Goal: Communication & Community: Answer question/provide support

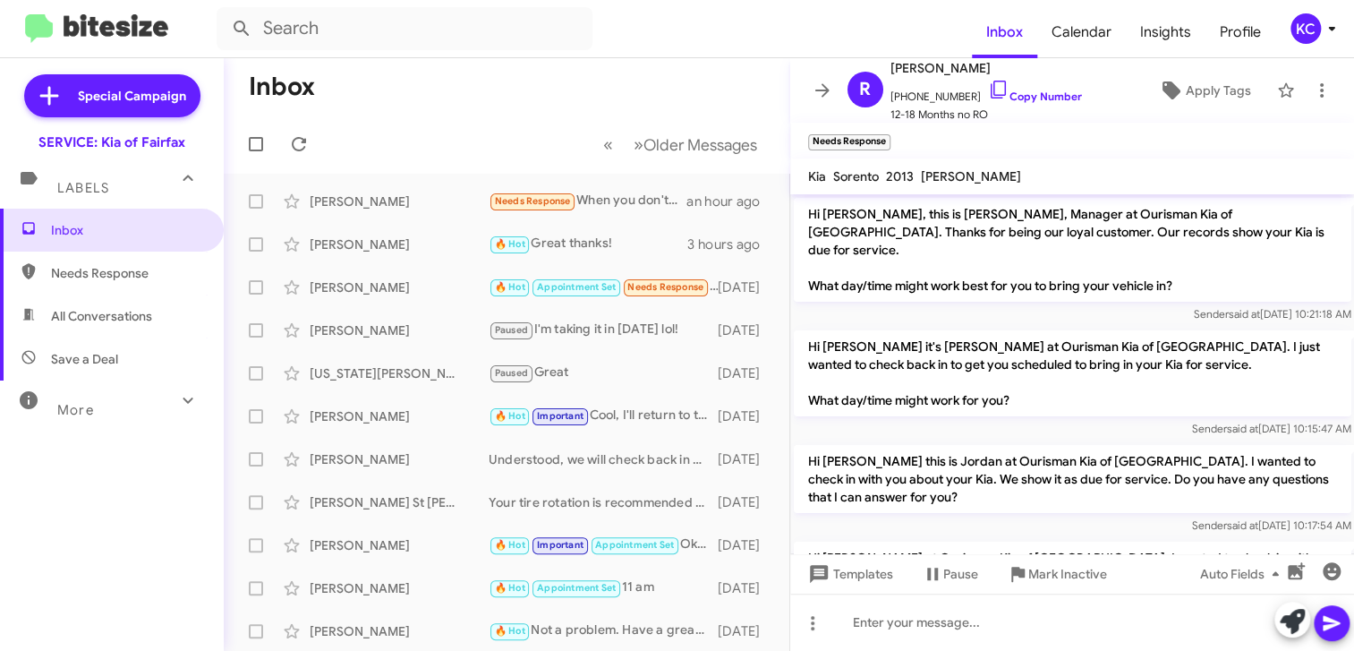
click at [1306, 39] on div "KC" at bounding box center [1305, 28] width 30 height 30
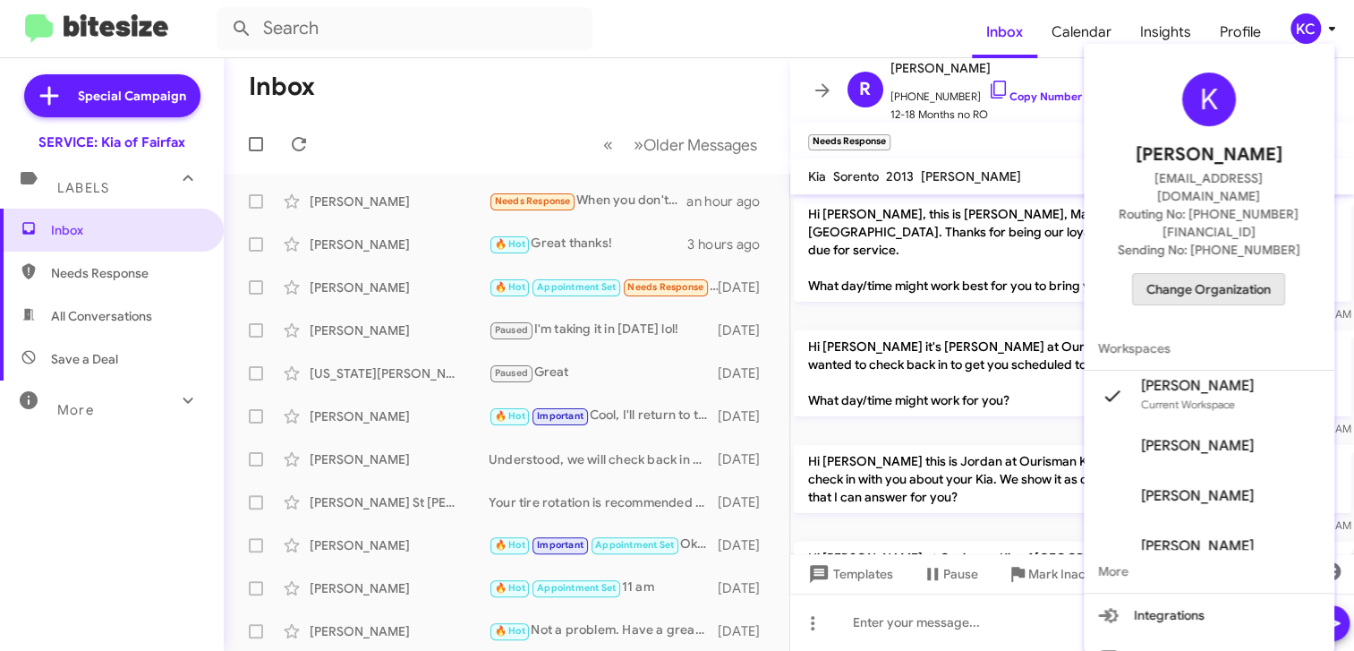
click at [1246, 274] on span "Change Organization" at bounding box center [1208, 289] width 124 height 30
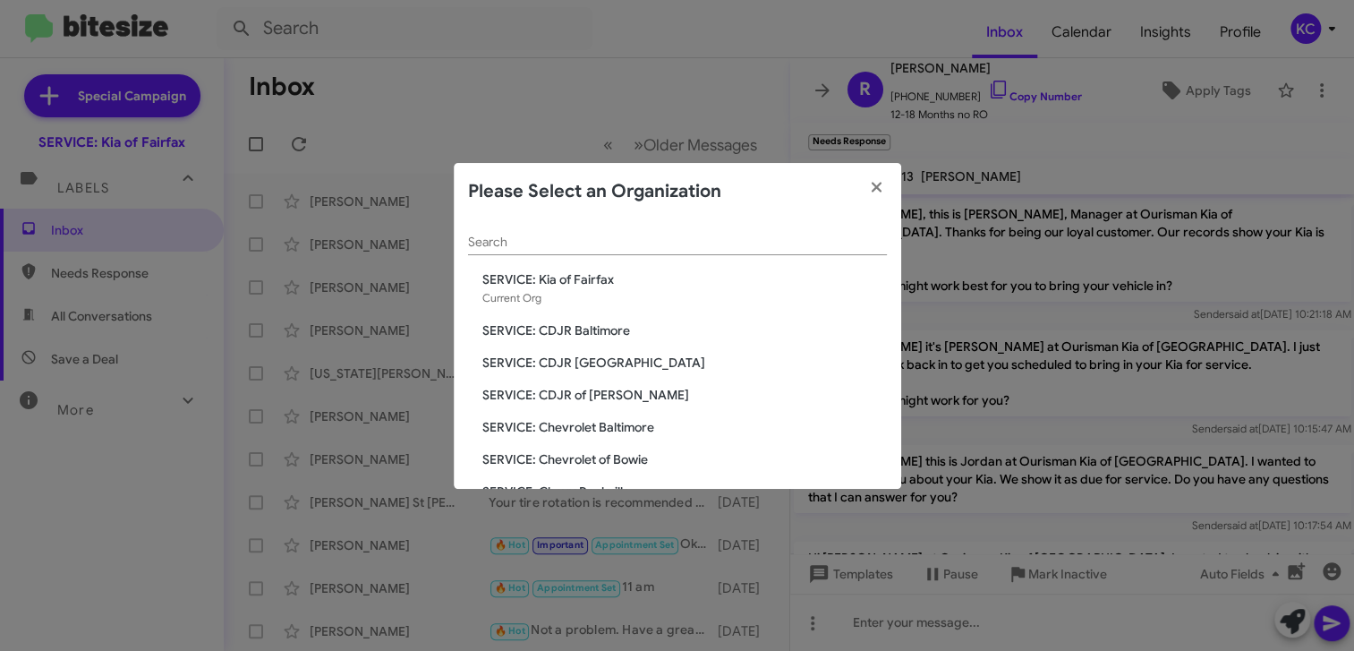
click at [553, 453] on span "SERVICE: Chevrolet of Bowie" at bounding box center [684, 459] width 404 height 18
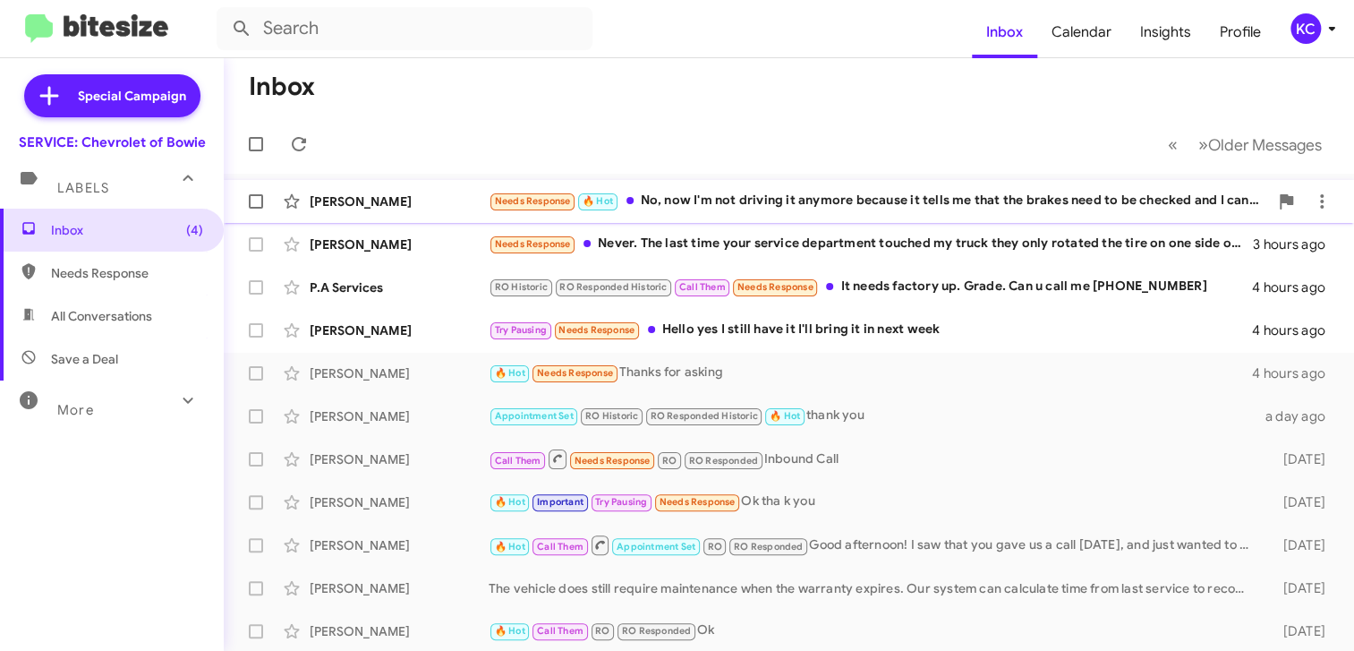
click at [759, 200] on div "Needs Response 🔥 Hot No, now I'm not driving it anymore because it tells me tha…" at bounding box center [878, 201] width 779 height 21
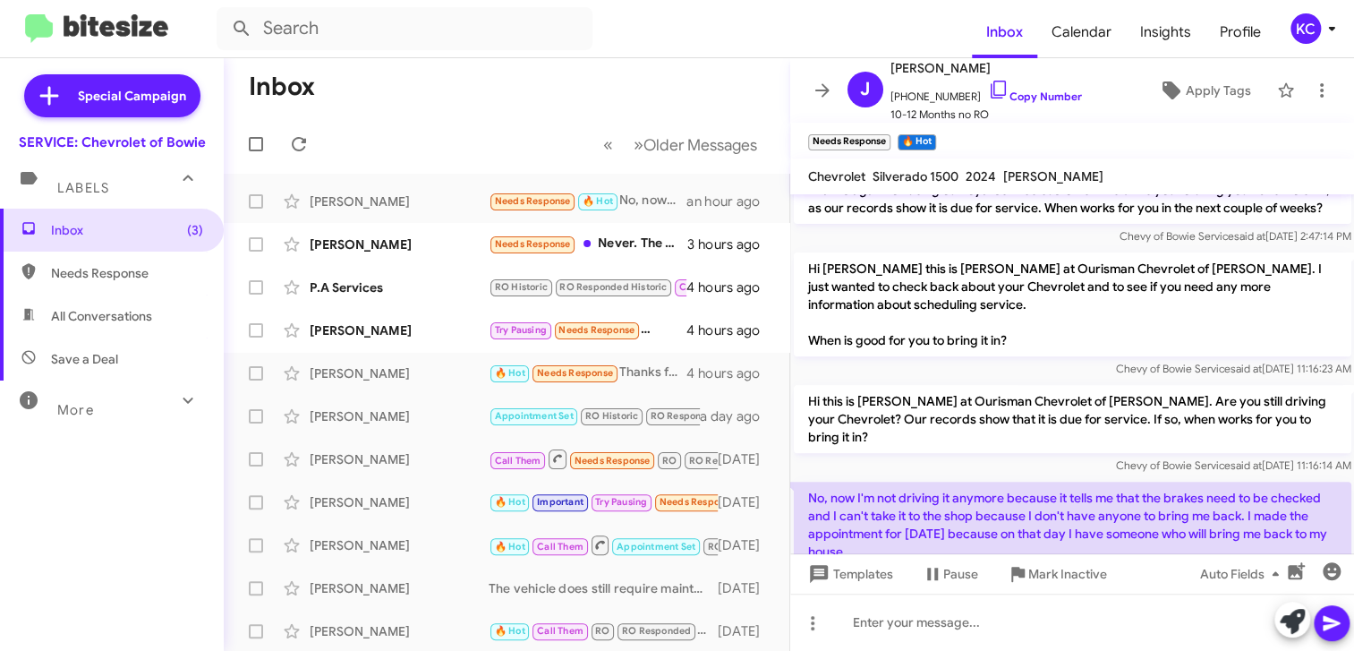
scroll to position [284, 0]
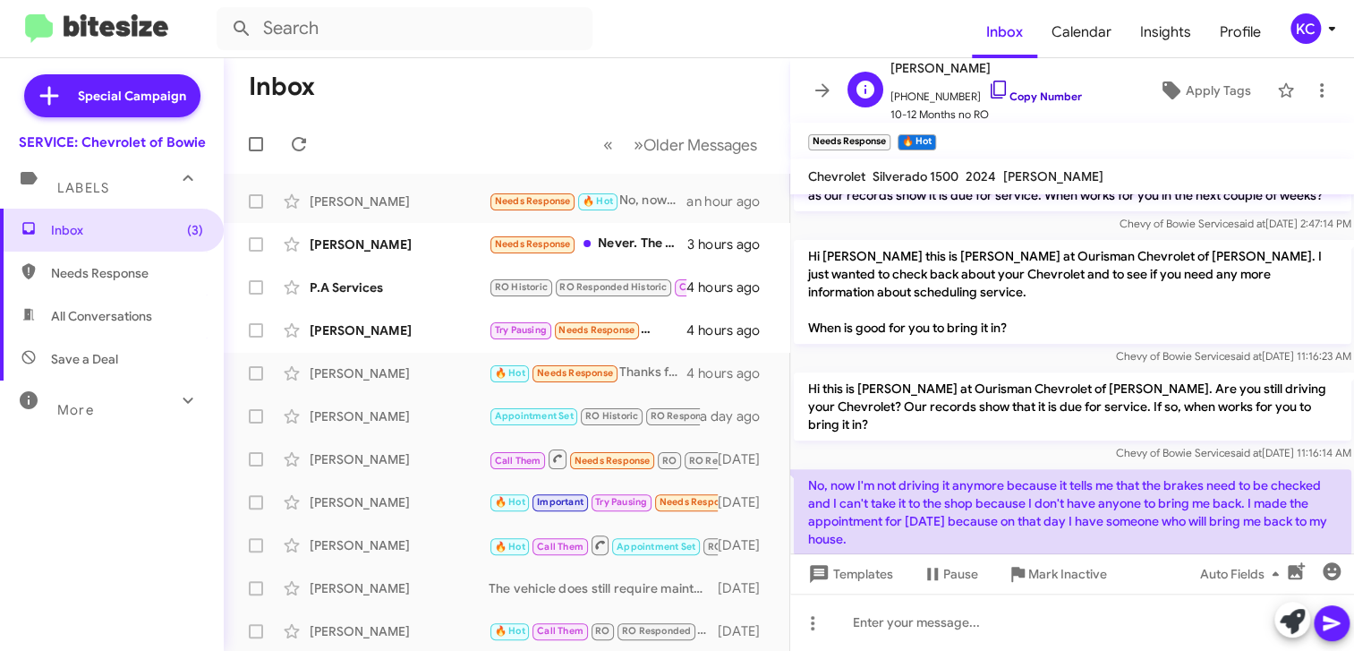
click at [991, 89] on icon at bounding box center [998, 90] width 15 height 18
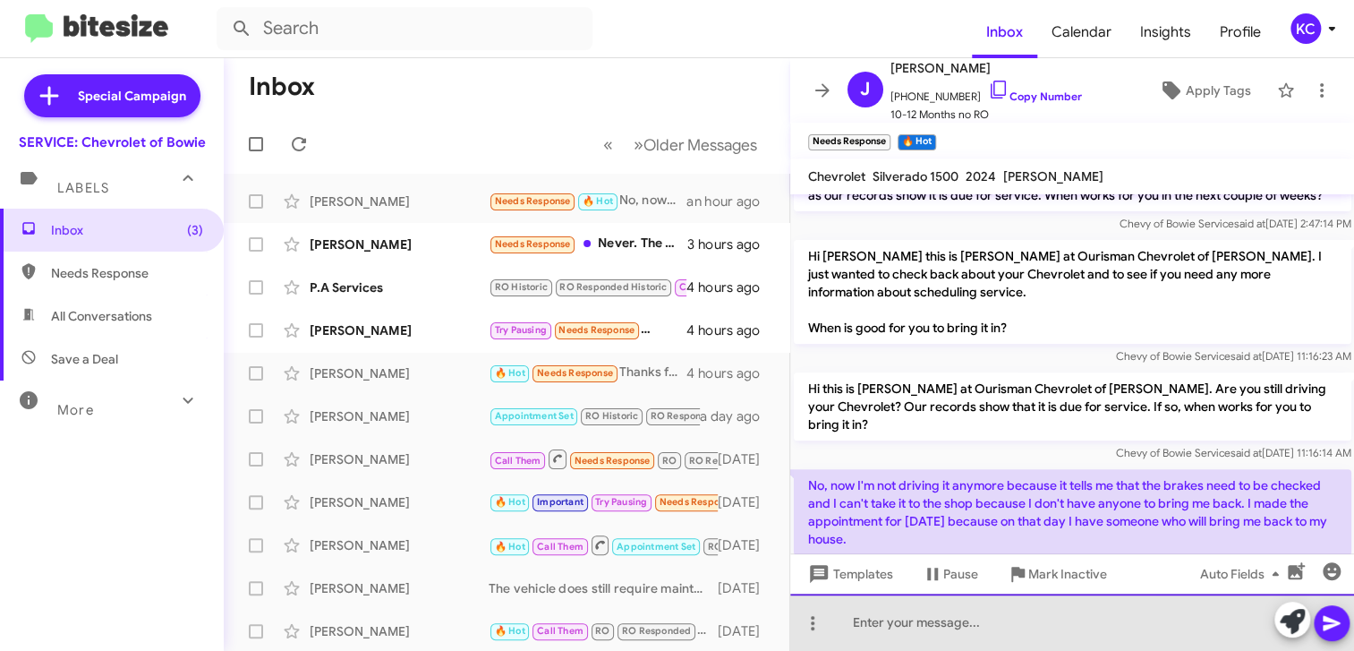
click at [914, 621] on div at bounding box center [1072, 621] width 565 height 57
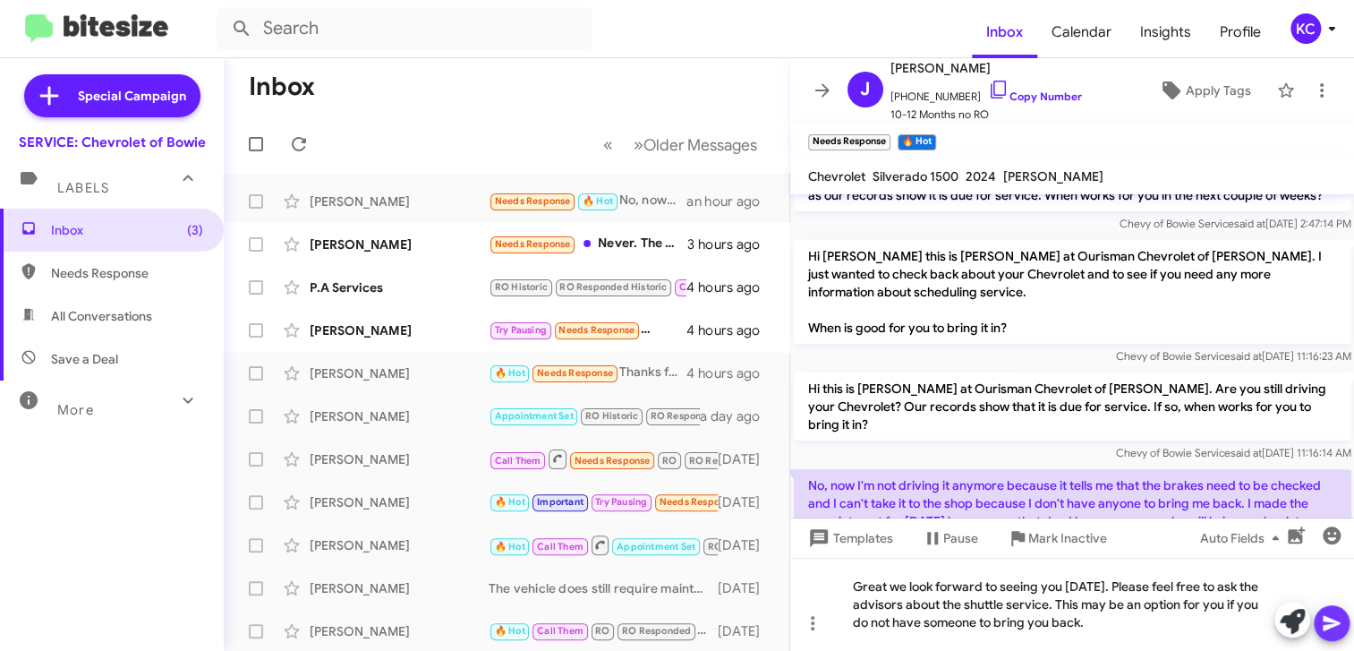
click at [1331, 625] on icon at bounding box center [1331, 623] width 17 height 15
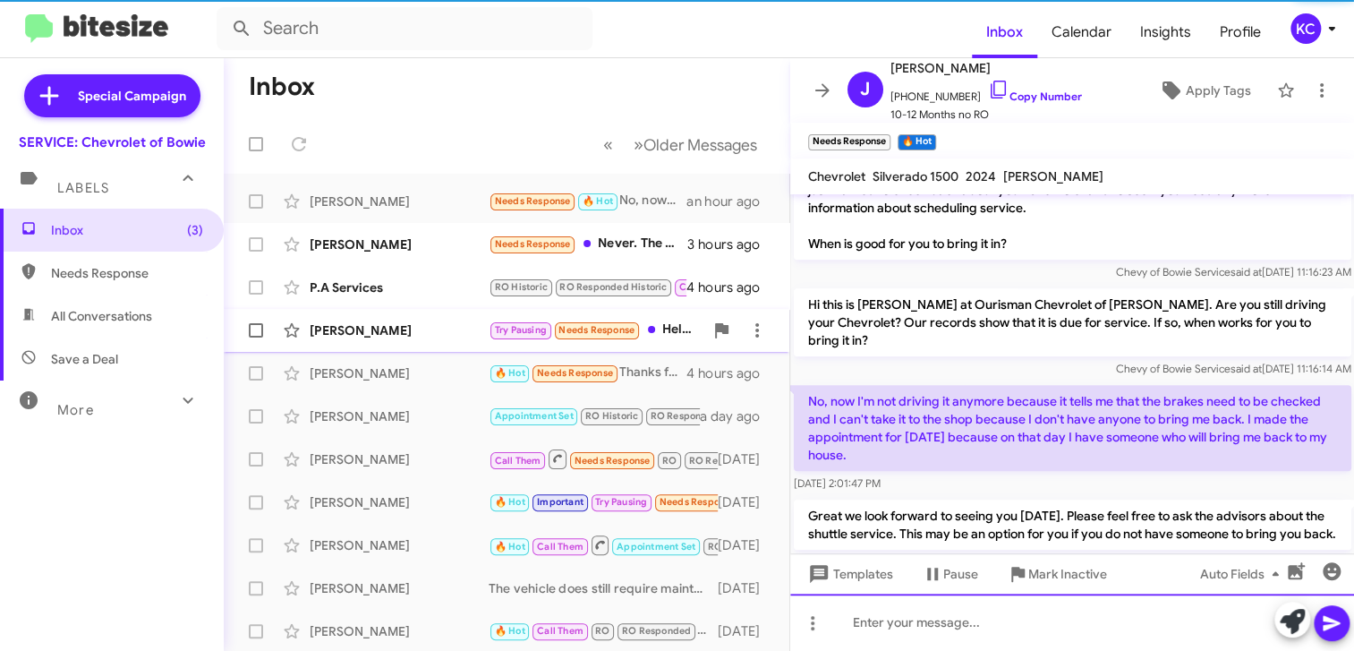
scroll to position [384, 0]
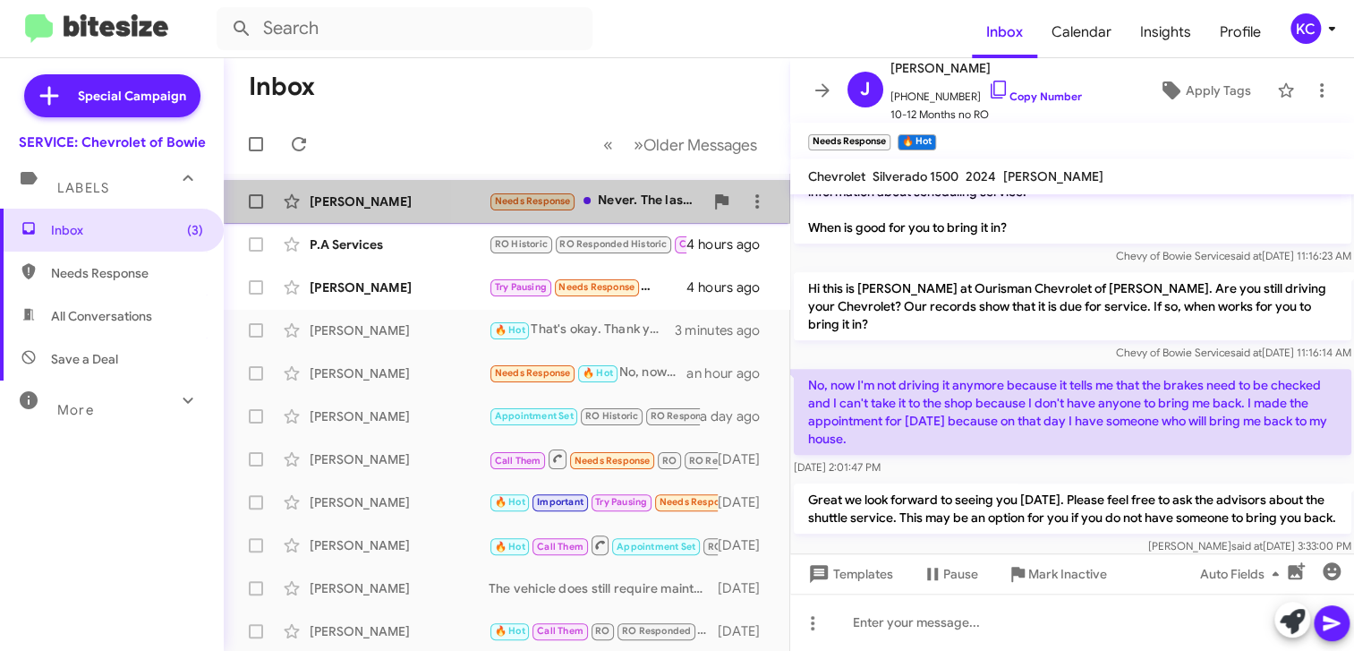
click at [625, 207] on div "Needs Response Never. The last time your service department touched my truck th…" at bounding box center [596, 201] width 215 height 21
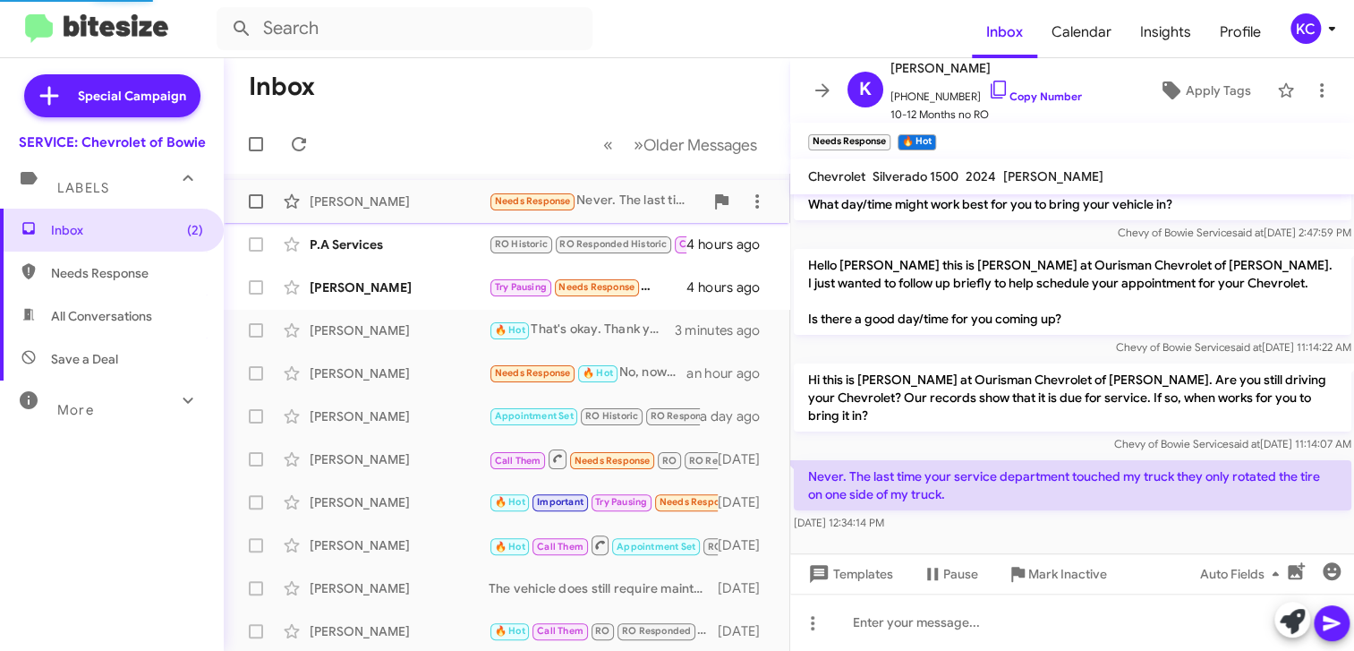
scroll to position [46, 0]
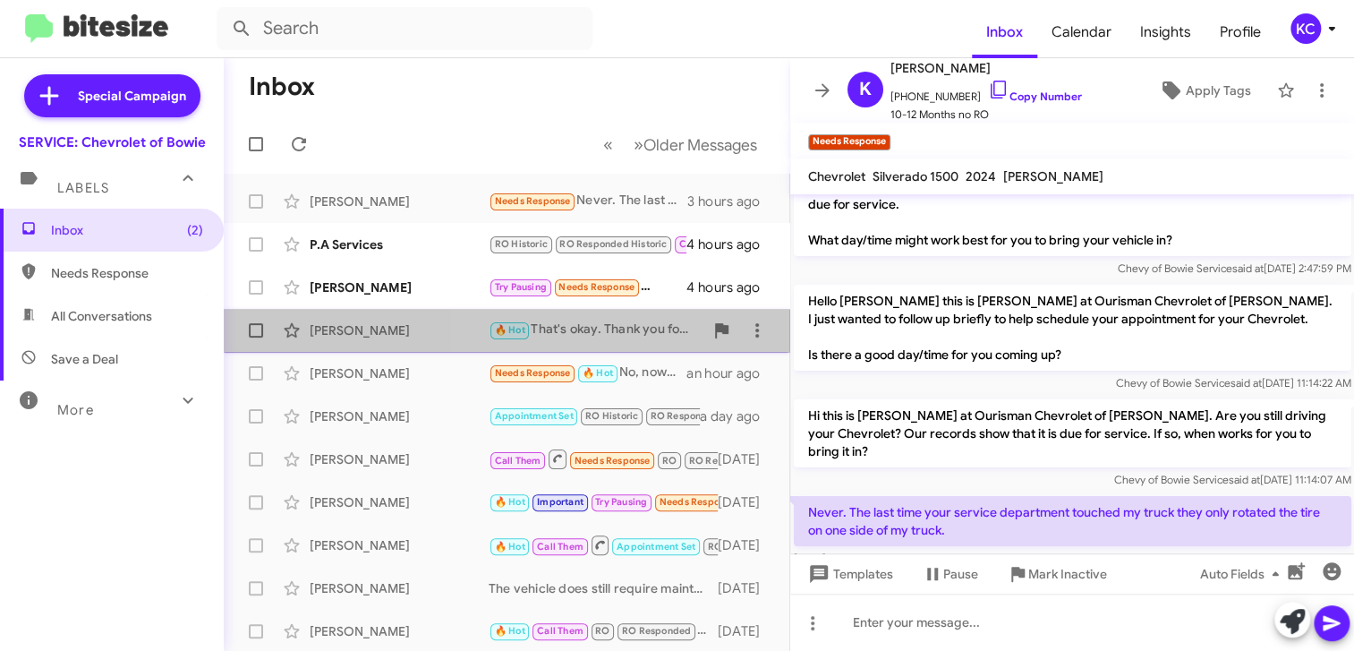
click at [656, 323] on div "🔥 Hot That's okay. Thank you for the update." at bounding box center [596, 329] width 215 height 21
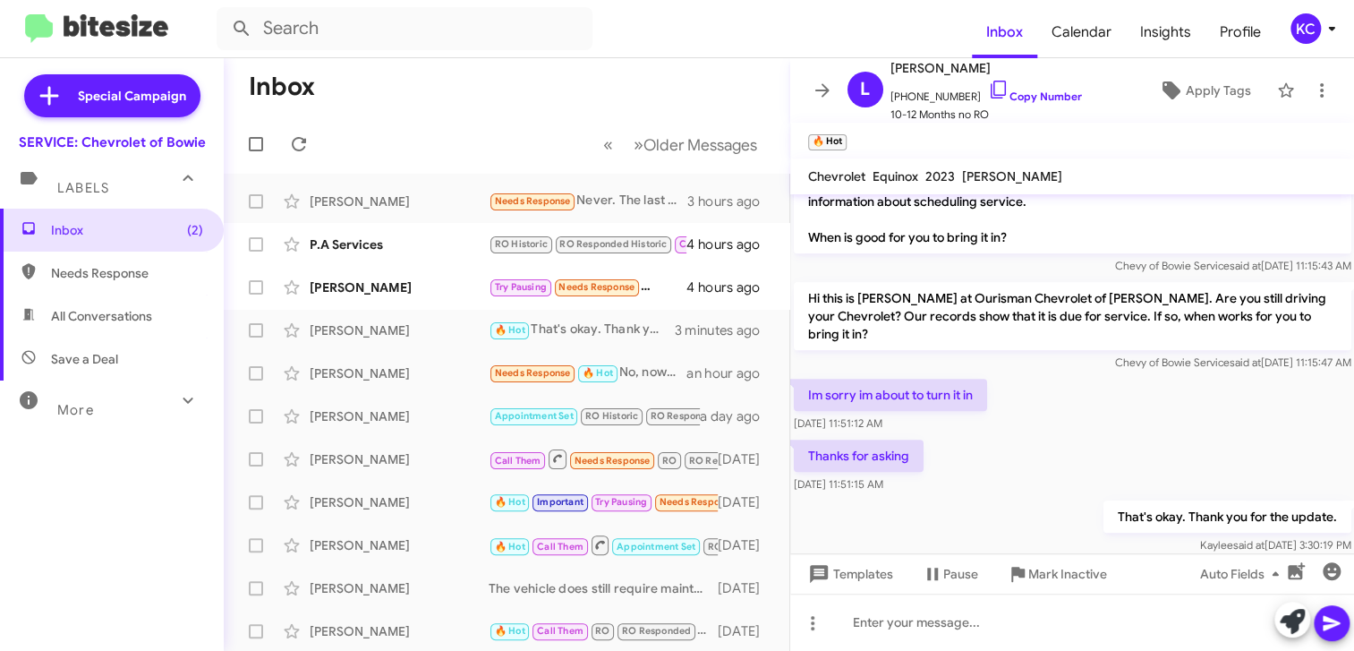
scroll to position [379, 0]
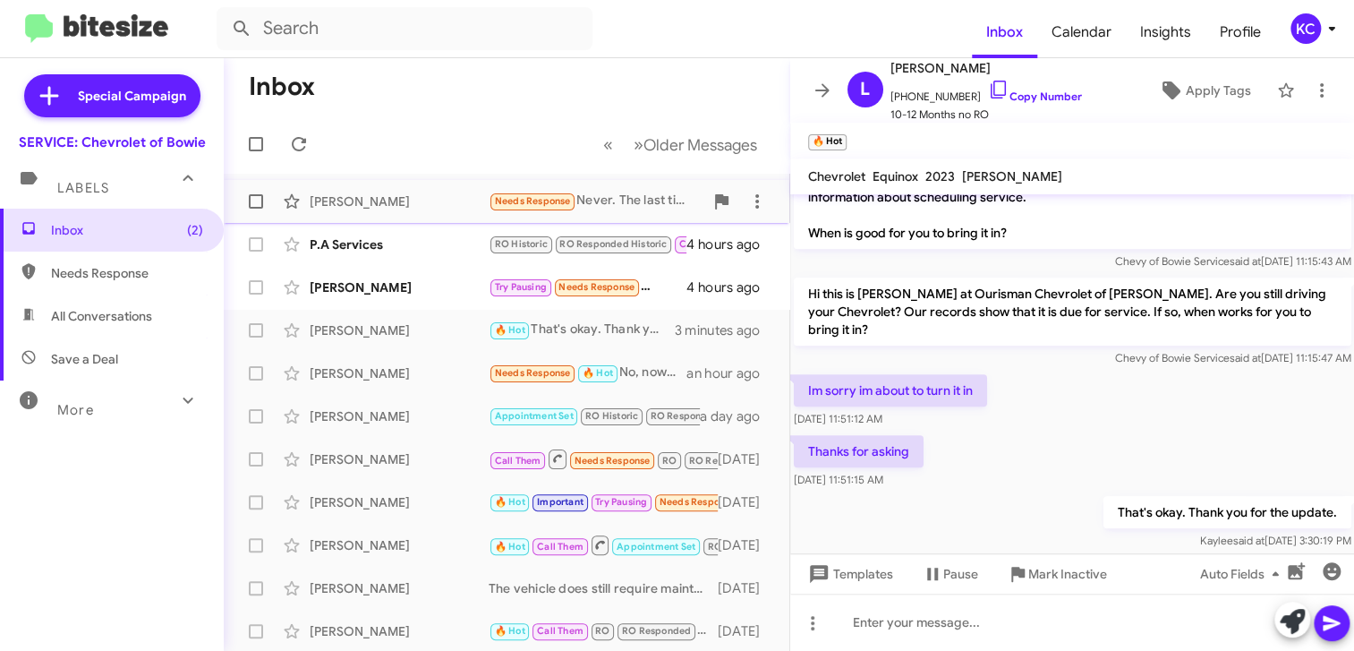
click at [612, 196] on div "Needs Response Never. The last time your service department touched my truck th…" at bounding box center [596, 201] width 215 height 21
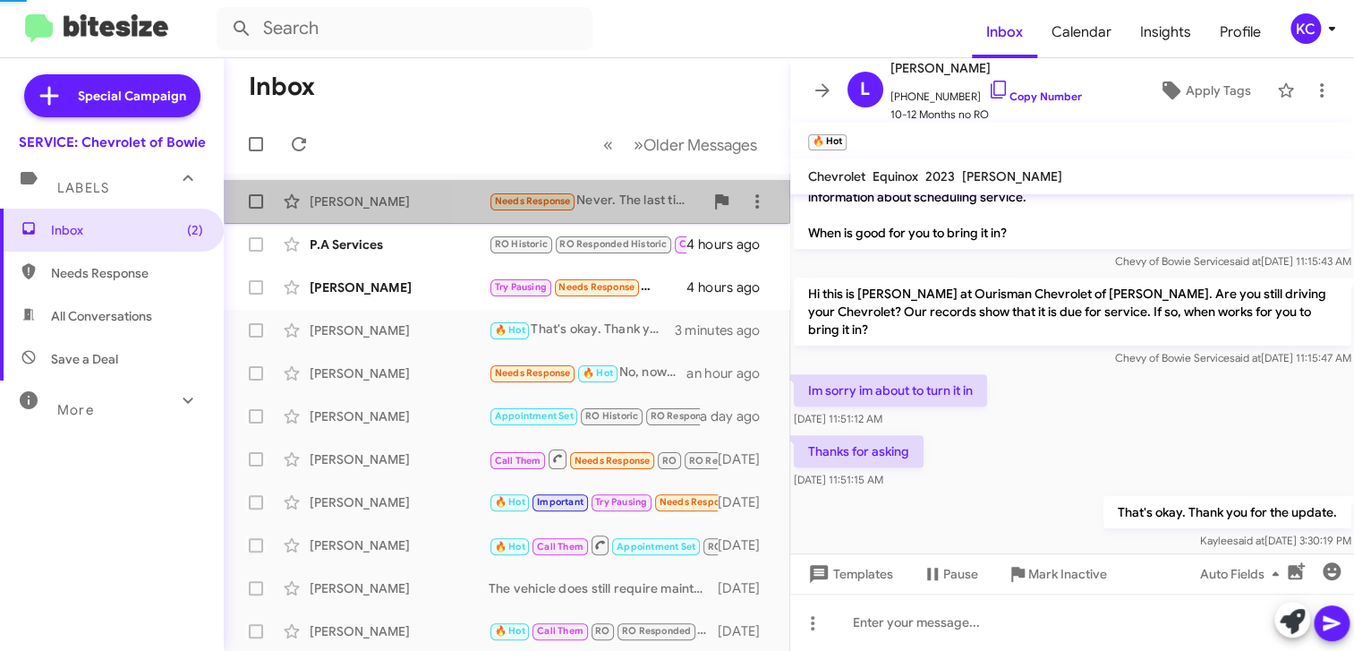
scroll to position [46, 0]
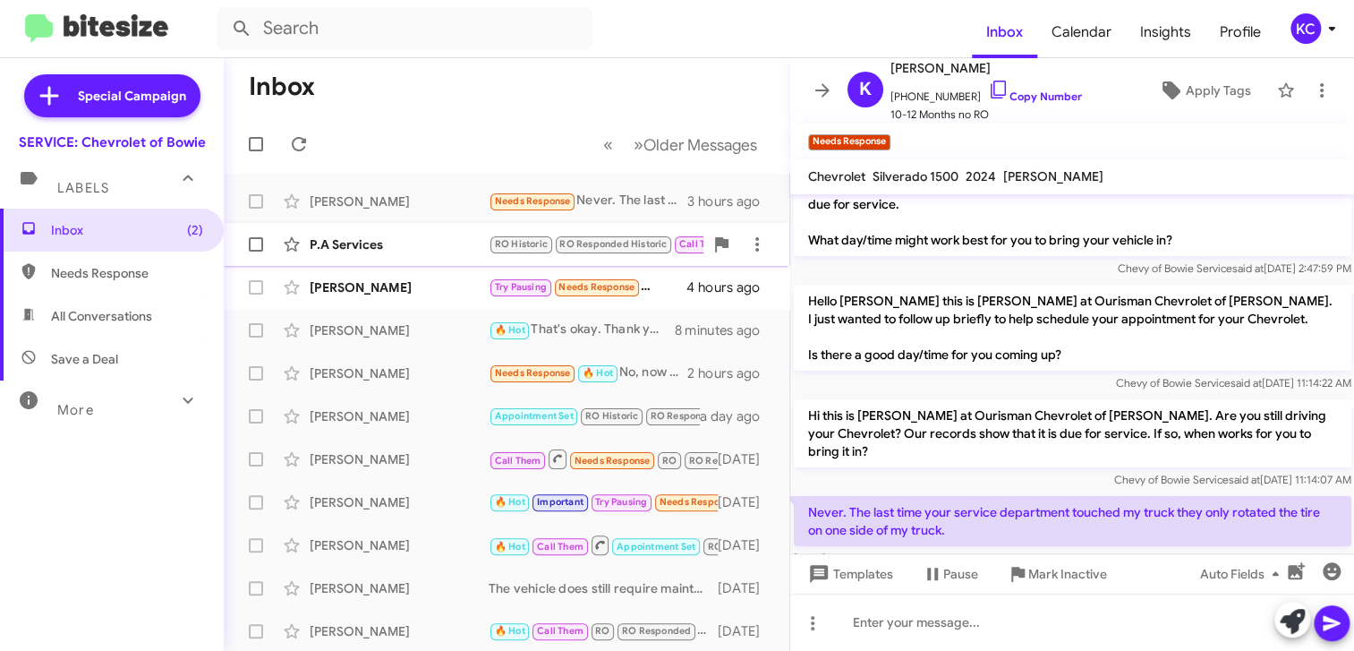
click at [351, 248] on div "P.A Services" at bounding box center [399, 244] width 179 height 18
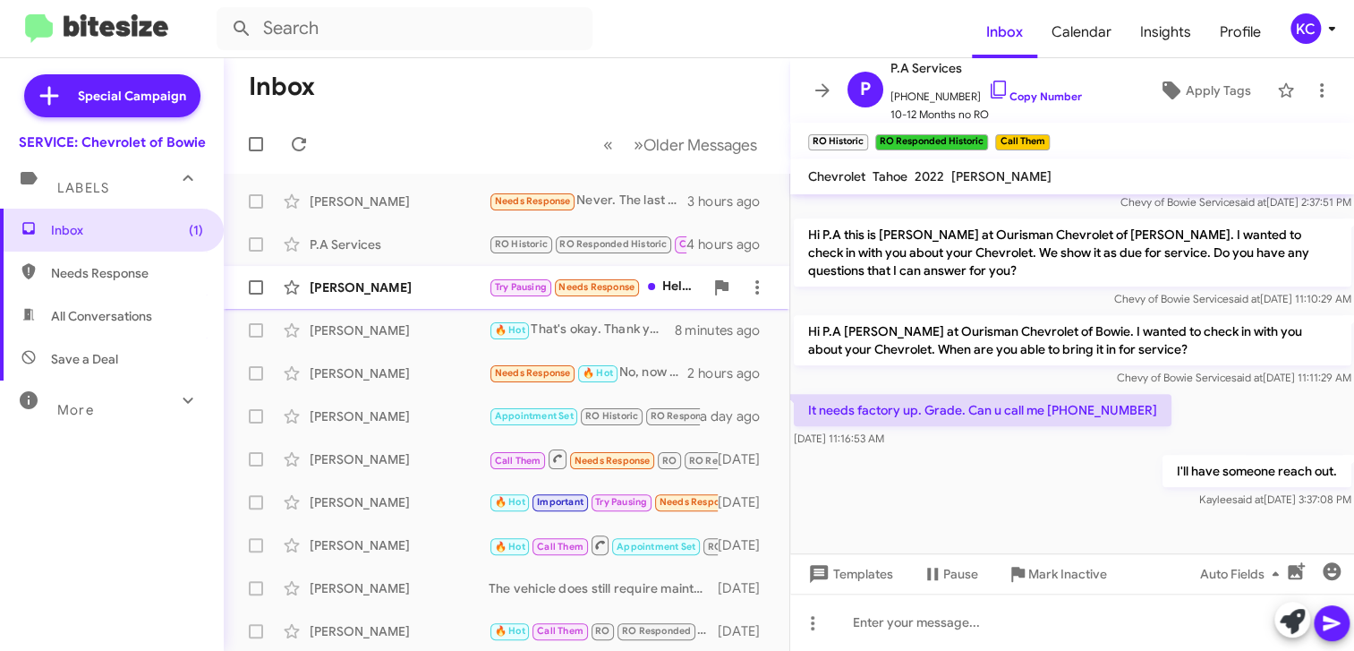
click at [346, 306] on span "Robert Brown Try Pausing Needs Response Hello yes I still have it I'll bring it…" at bounding box center [507, 287] width 566 height 43
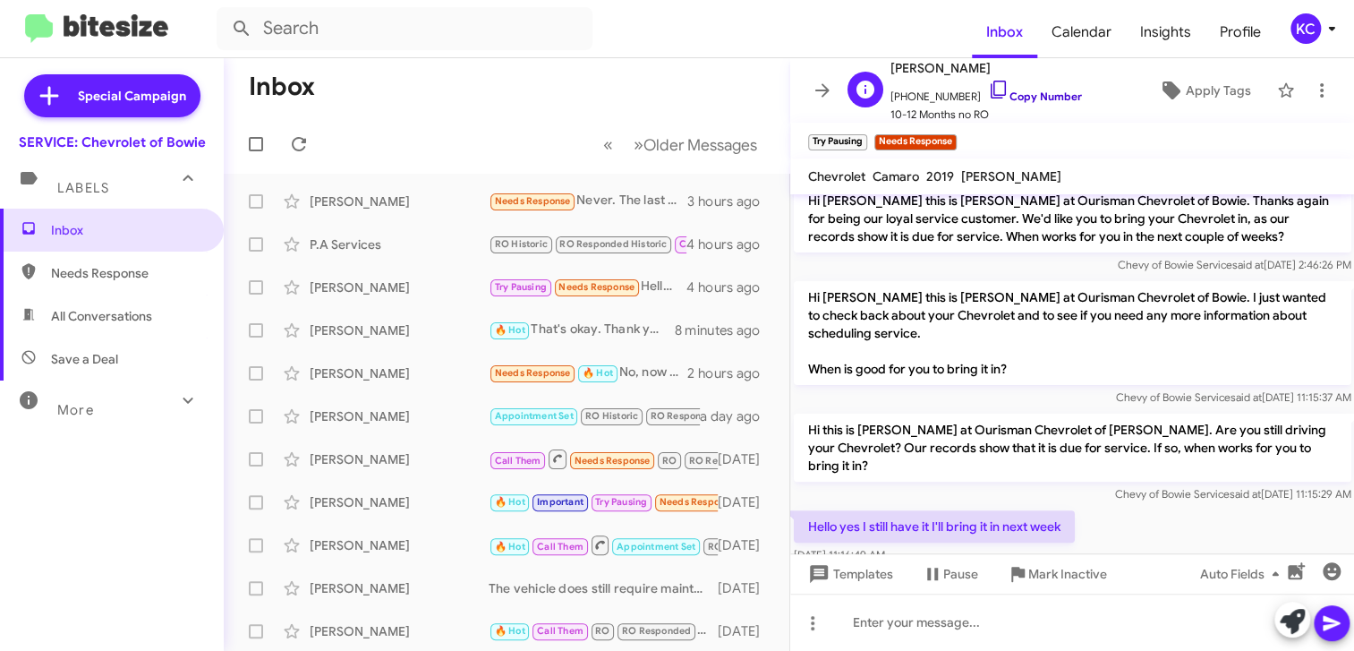
click at [988, 85] on icon at bounding box center [998, 89] width 21 height 21
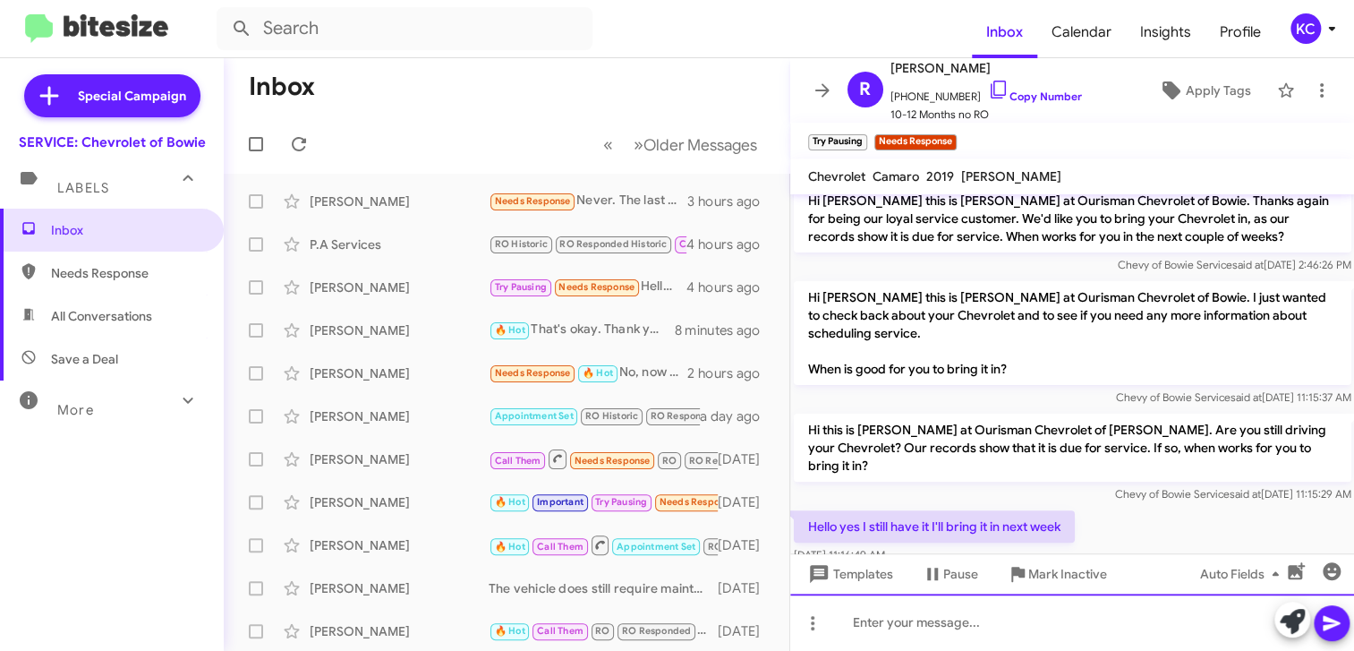
click at [1076, 617] on div at bounding box center [1072, 621] width 565 height 57
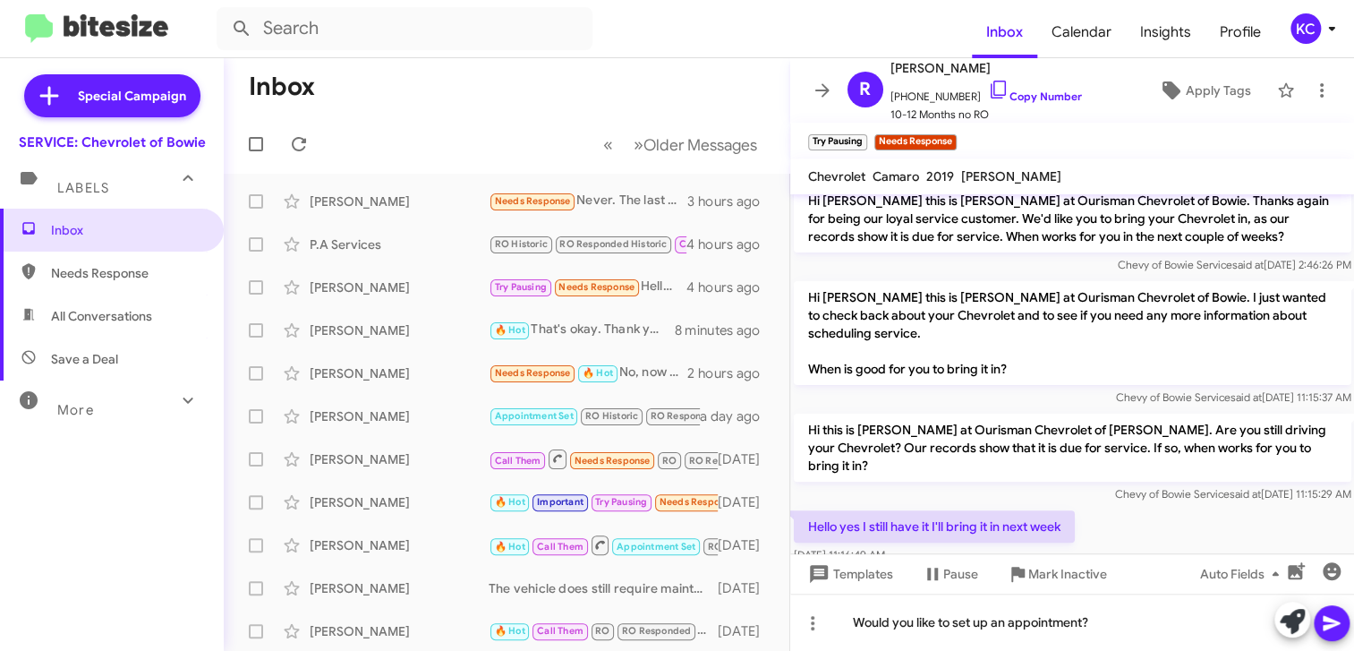
click at [1335, 623] on icon at bounding box center [1331, 623] width 17 height 15
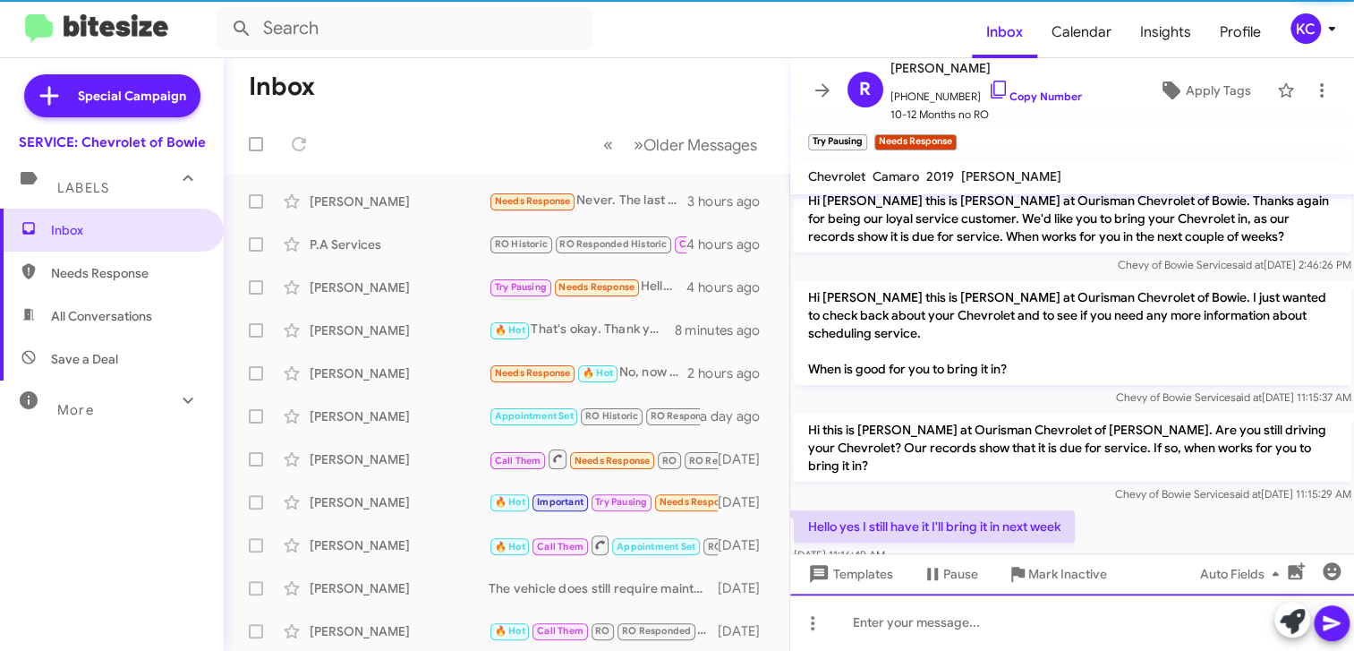
scroll to position [0, 0]
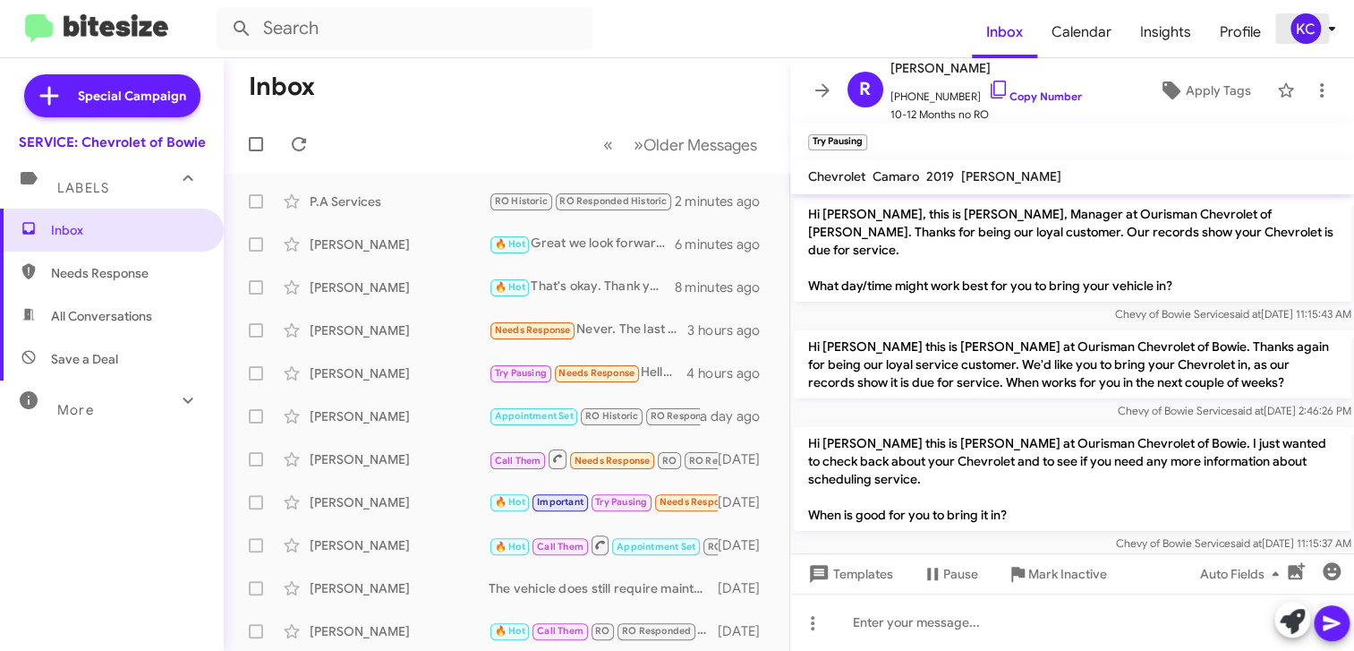
click at [1297, 27] on div "KC" at bounding box center [1305, 28] width 30 height 30
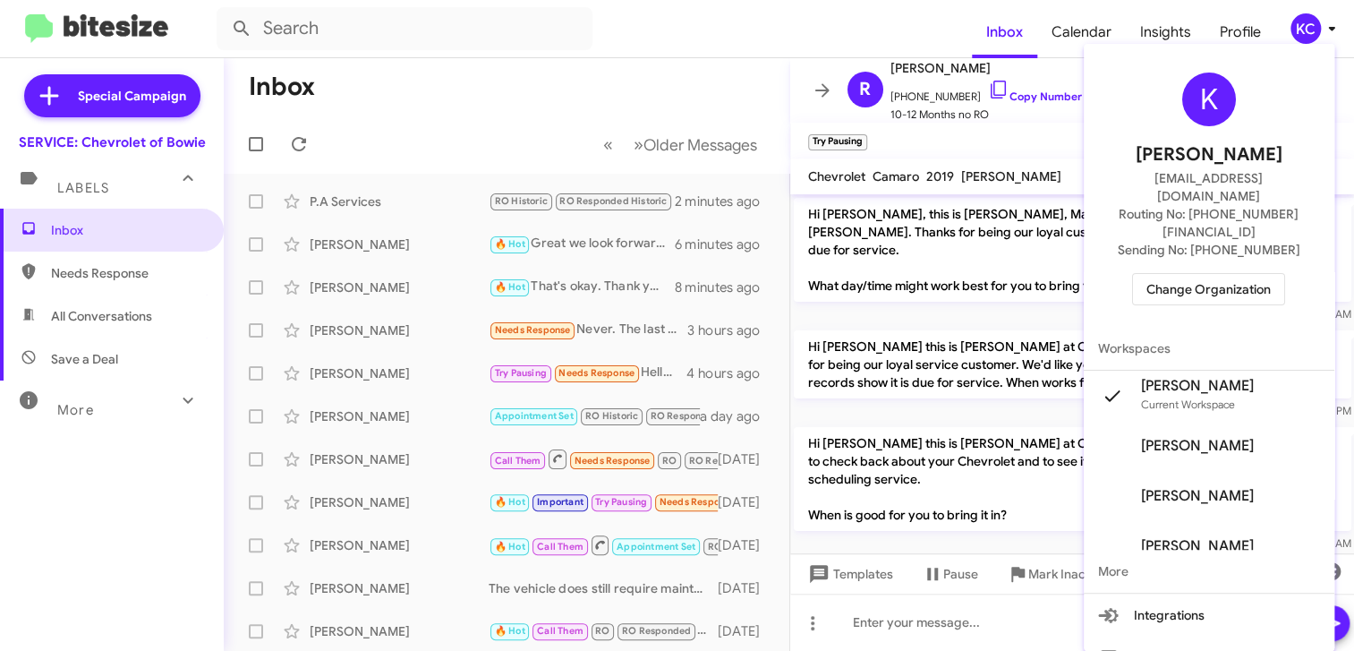
click at [1182, 274] on span "Change Organization" at bounding box center [1208, 289] width 124 height 30
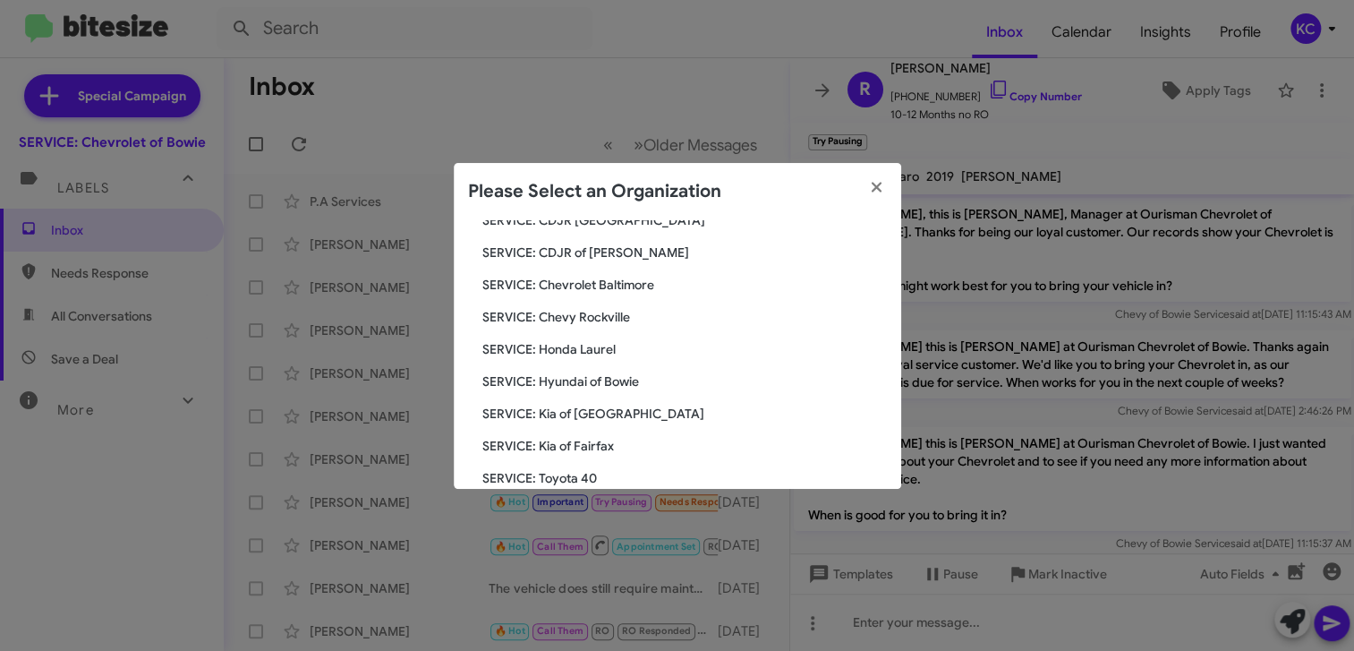
scroll to position [89, 0]
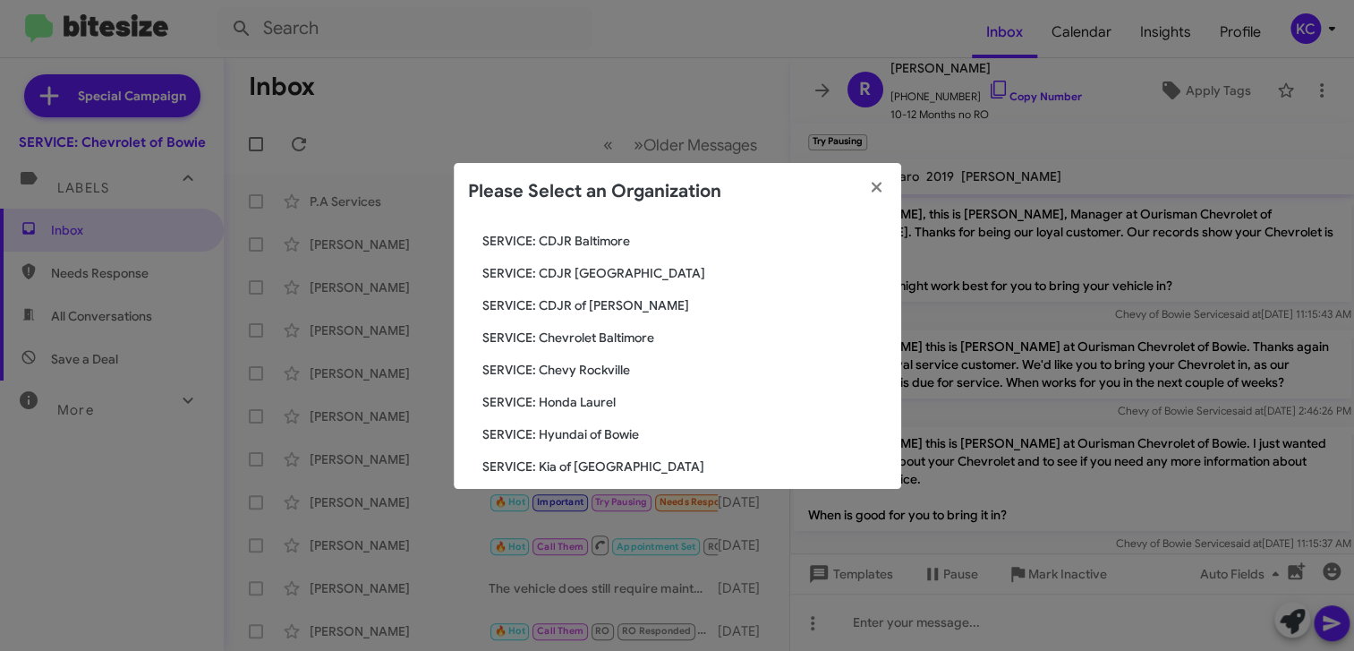
click at [631, 363] on span "SERVICE: Chevy Rockville" at bounding box center [684, 370] width 404 height 18
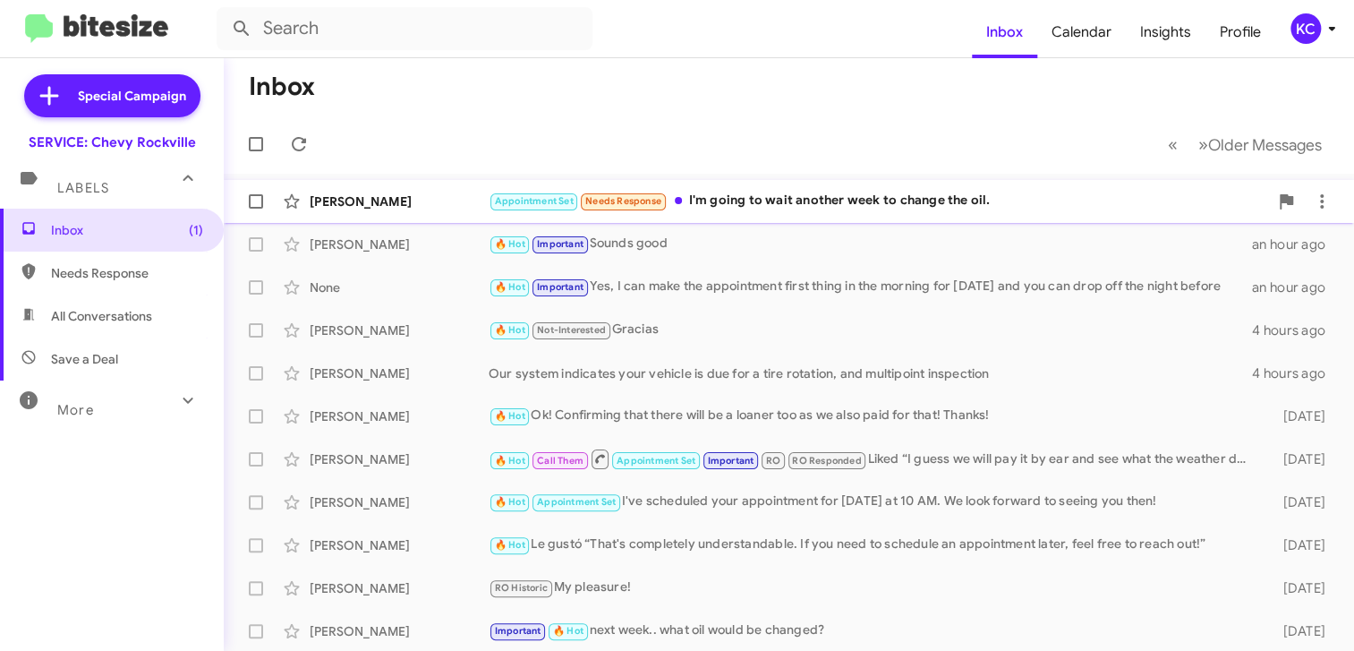
click at [855, 197] on div "Appointment Set Needs Response I'm going to wait another week to change the oil." at bounding box center [878, 201] width 779 height 21
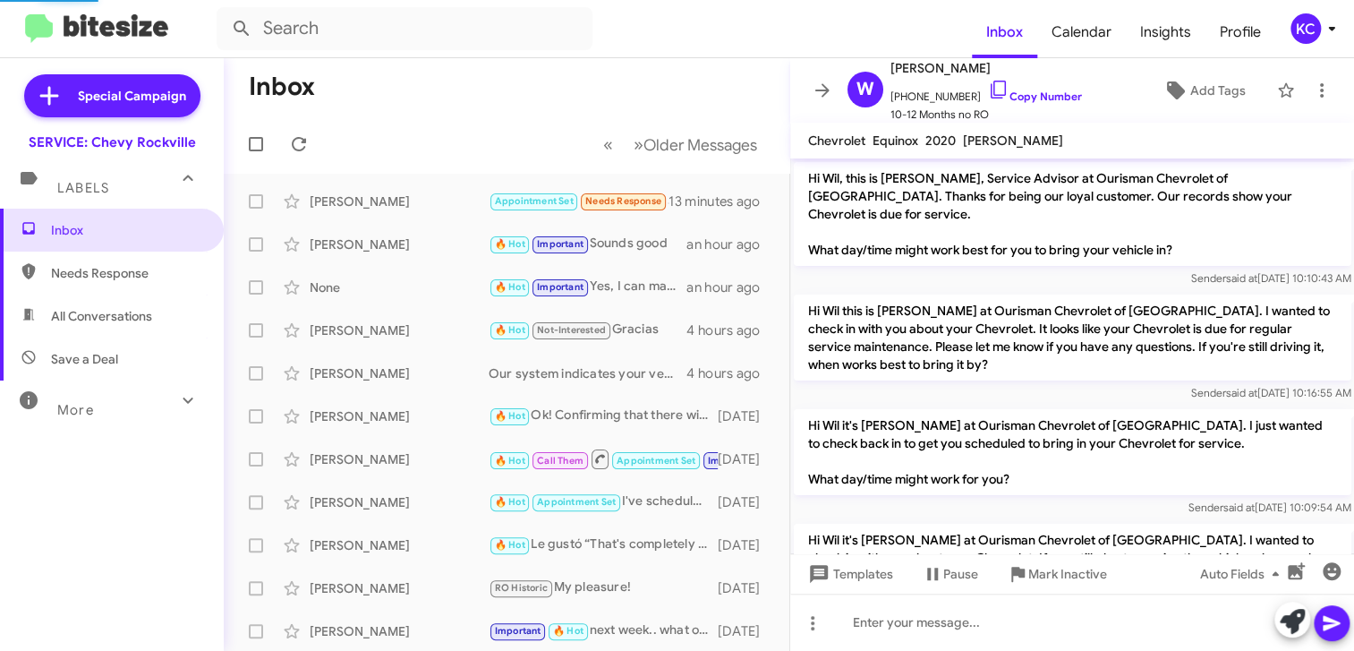
scroll to position [387, 0]
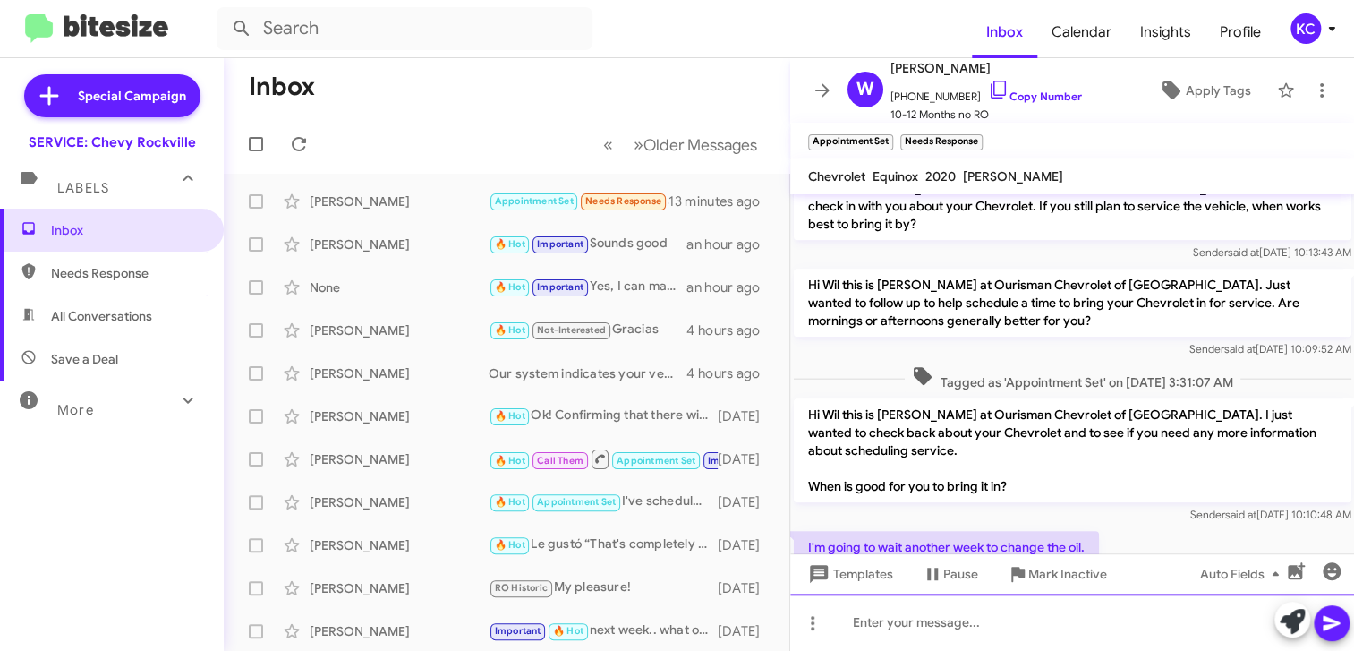
click at [1082, 606] on div at bounding box center [1072, 621] width 565 height 57
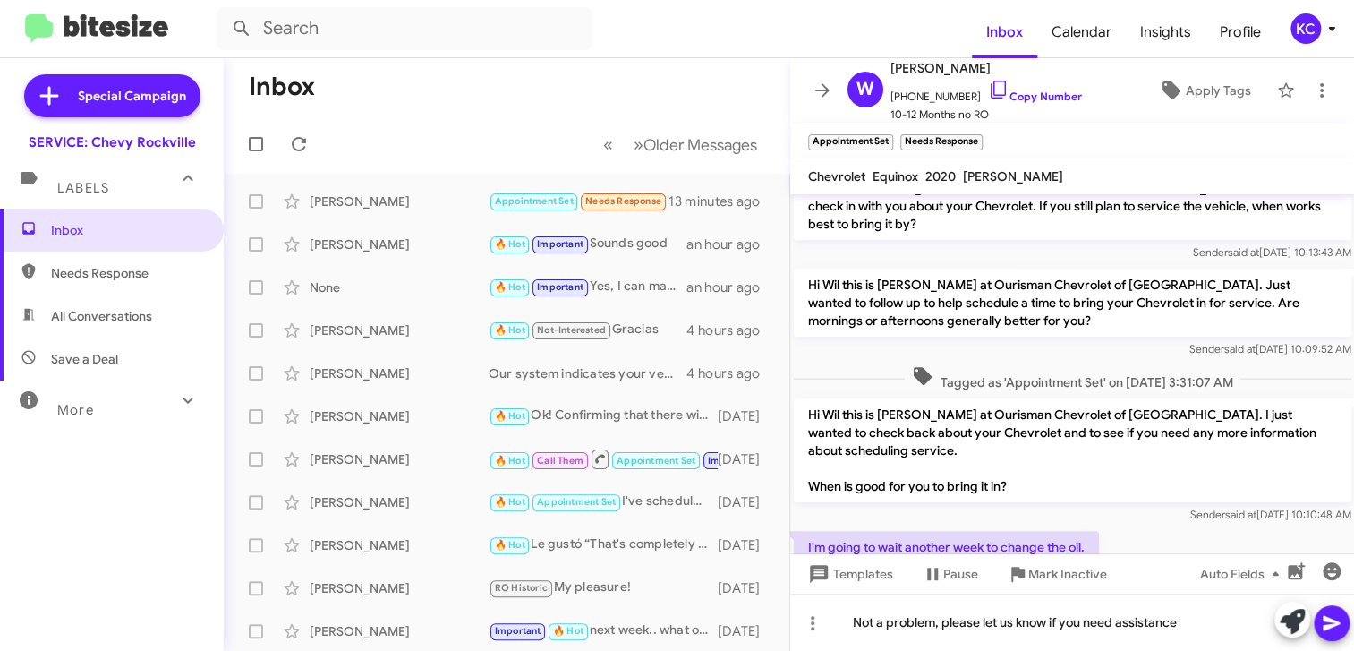
click at [1332, 626] on icon at bounding box center [1331, 622] width 21 height 21
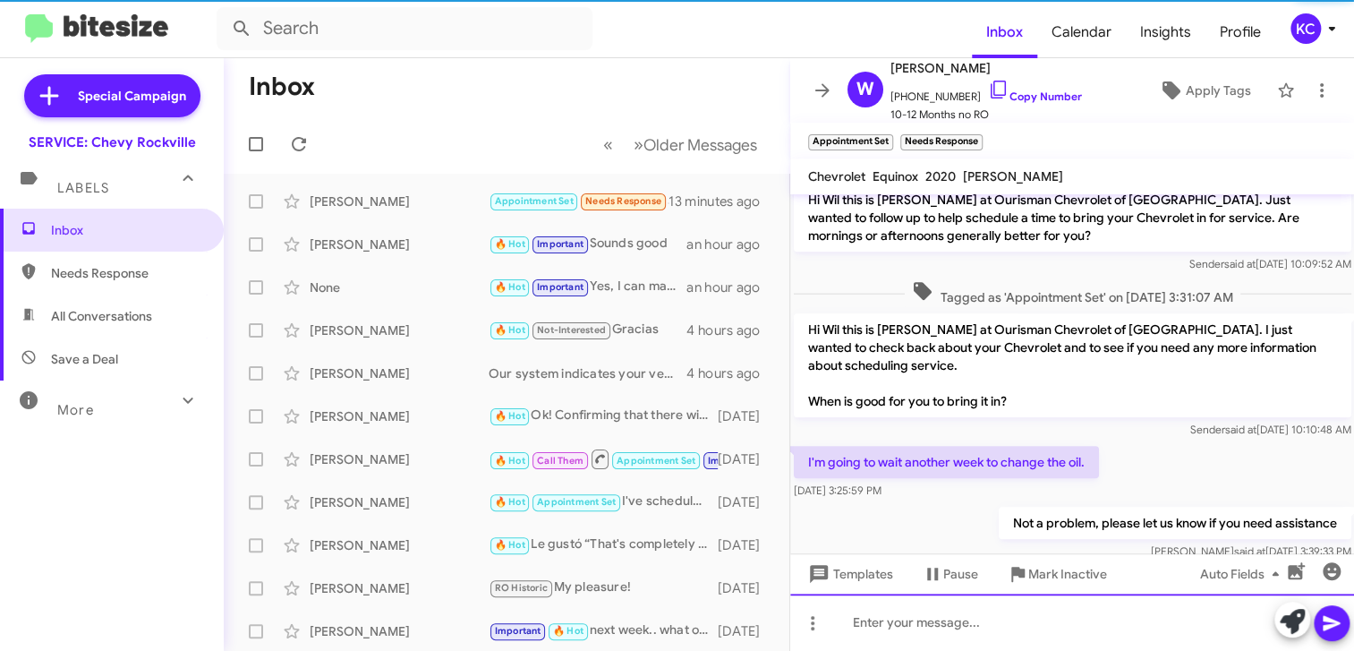
scroll to position [488, 0]
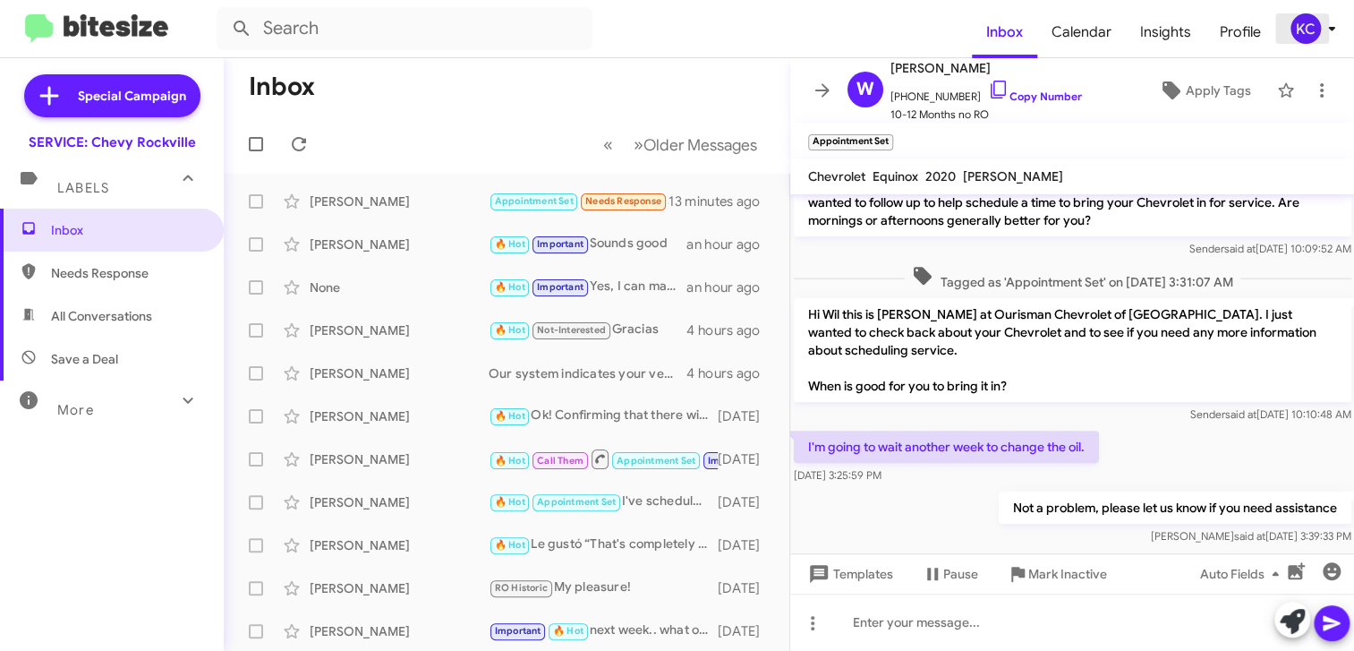
click at [1306, 37] on div "KC" at bounding box center [1305, 28] width 30 height 30
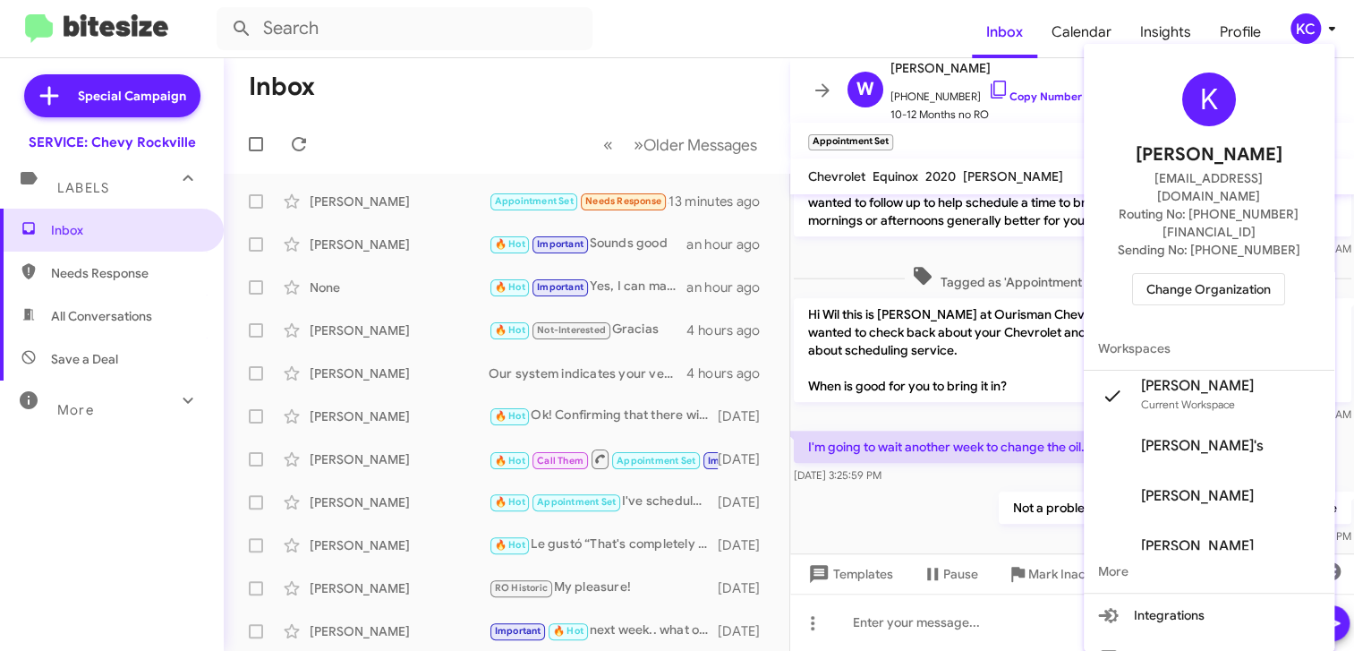
click at [1201, 274] on span "Change Organization" at bounding box center [1208, 289] width 124 height 30
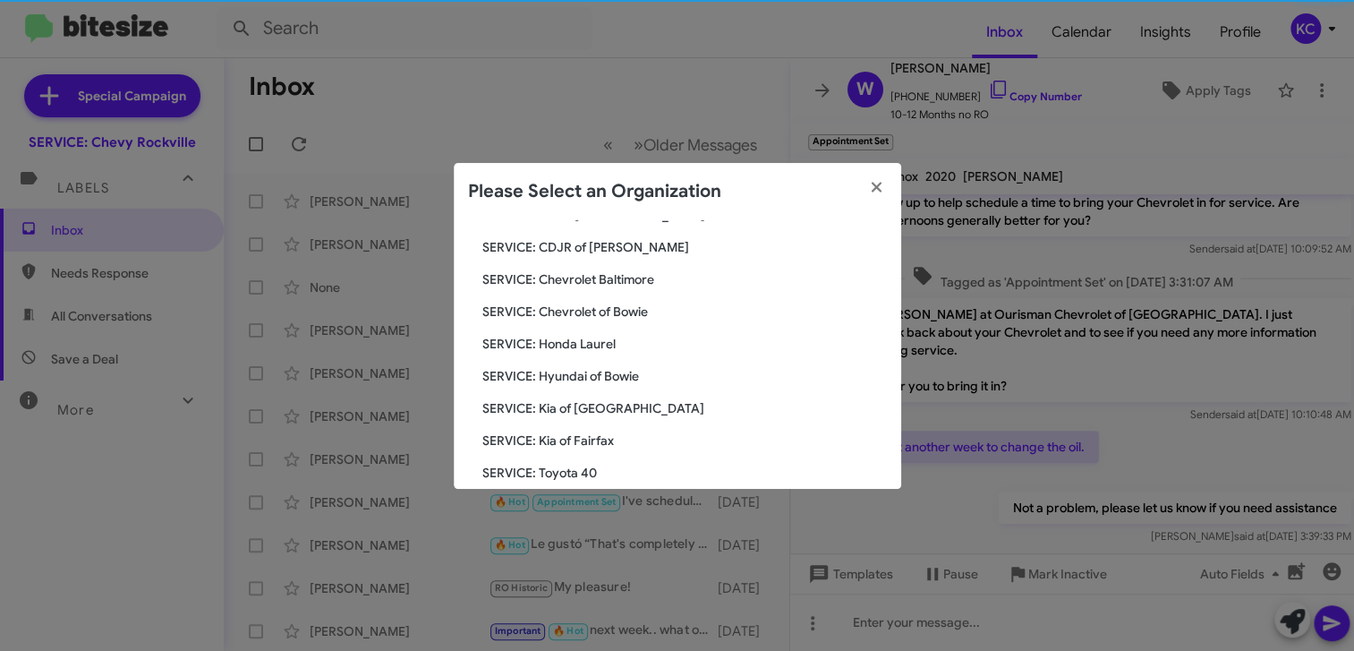
scroll to position [179, 0]
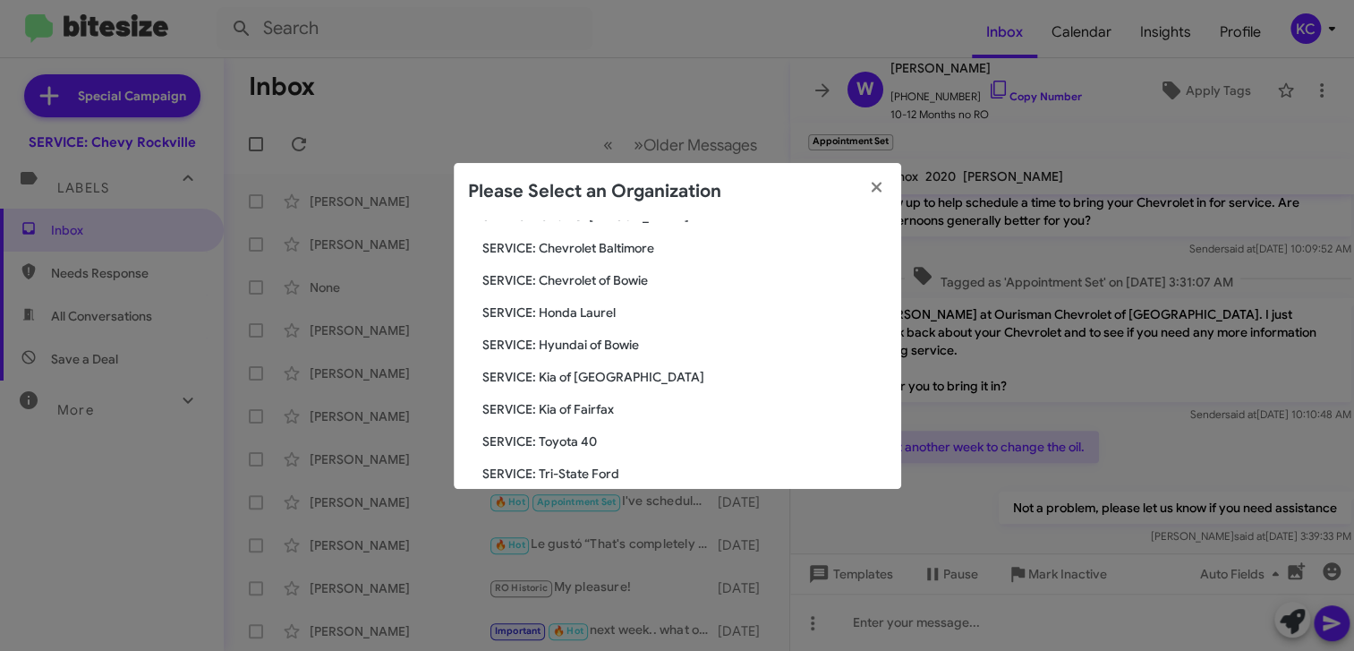
click at [626, 254] on span "SERVICE: Chevrolet Baltimore" at bounding box center [684, 248] width 404 height 18
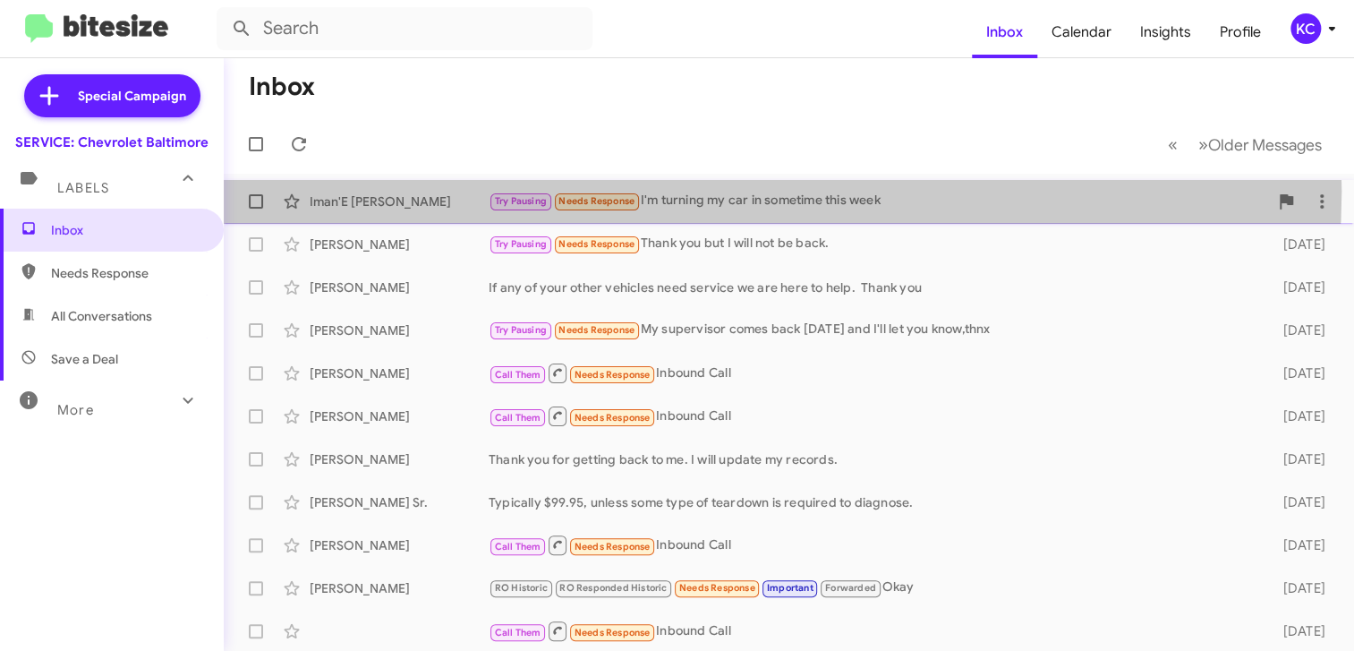
click at [742, 191] on div "Try Pausing Needs Response I'm turning my car in sometime this week" at bounding box center [878, 201] width 779 height 21
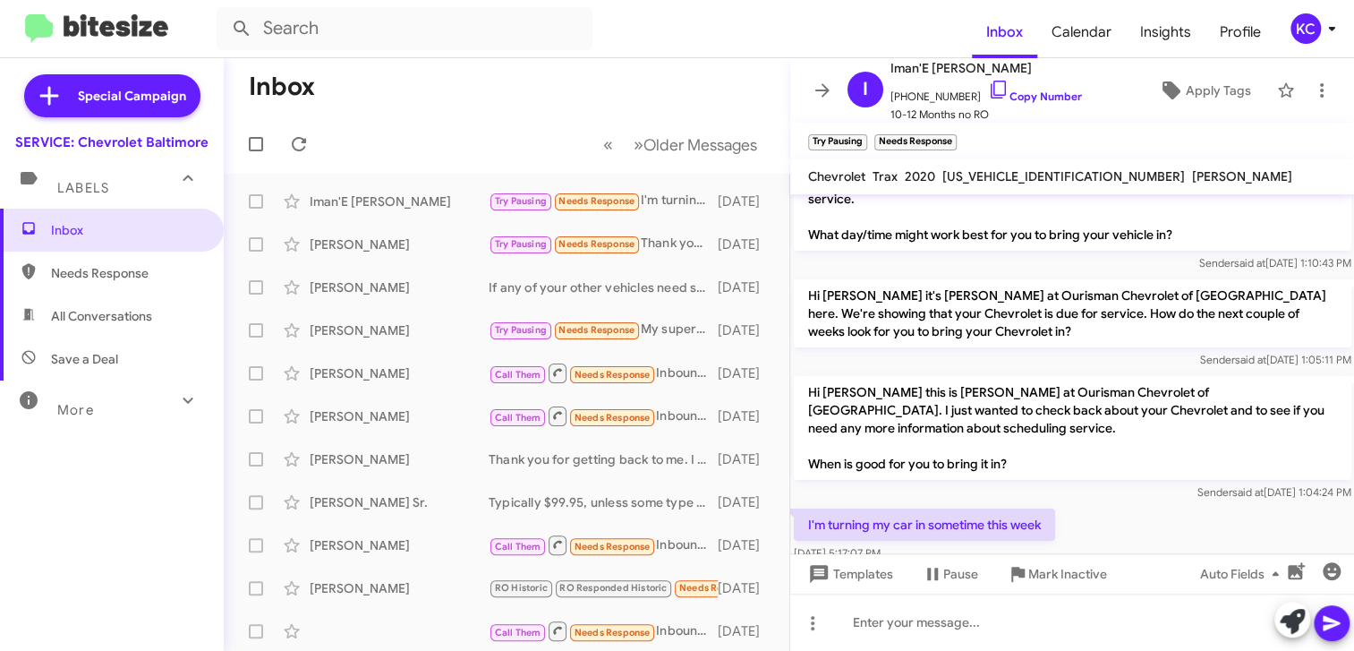
scroll to position [63, 0]
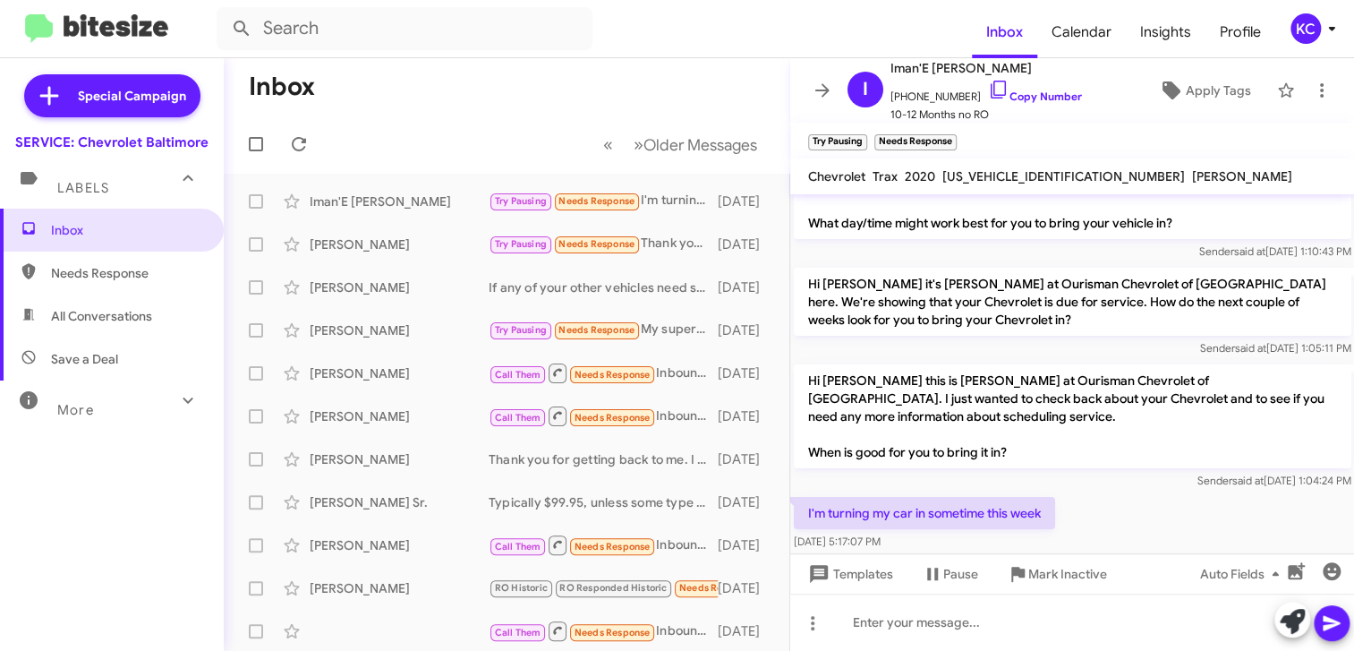
click at [1300, 41] on div "KC" at bounding box center [1305, 28] width 30 height 30
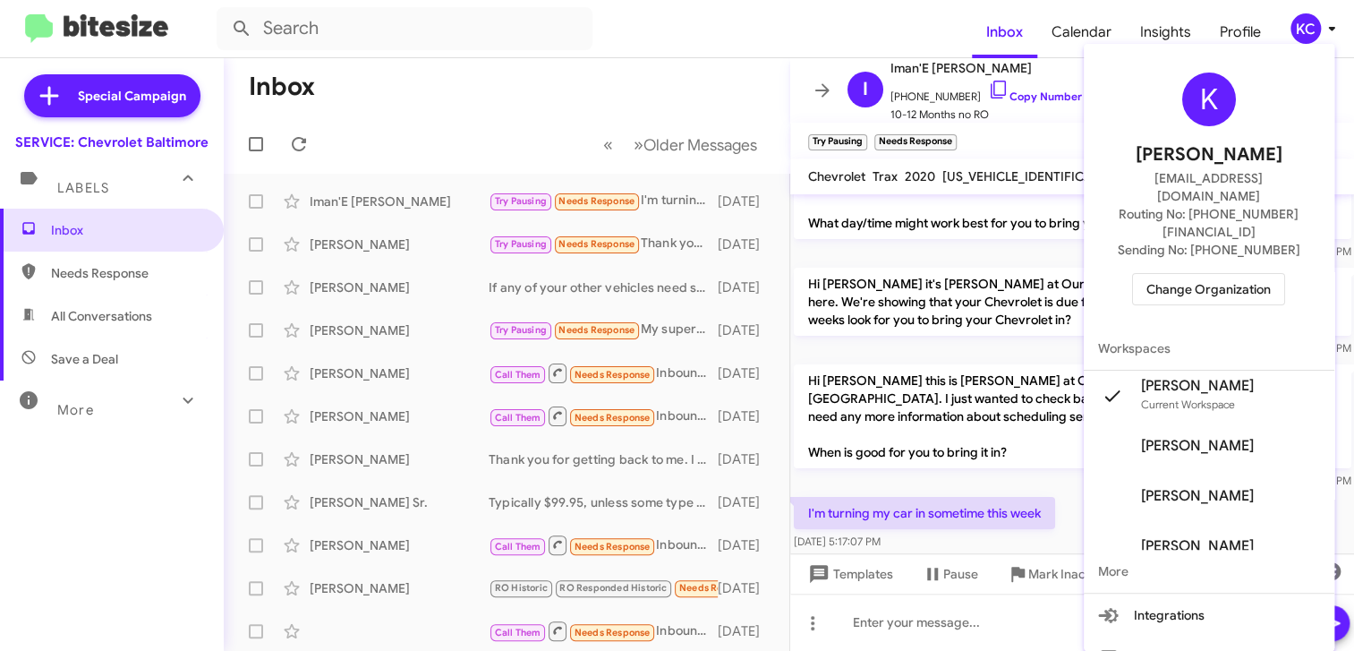
click at [1217, 274] on span "Change Organization" at bounding box center [1208, 289] width 124 height 30
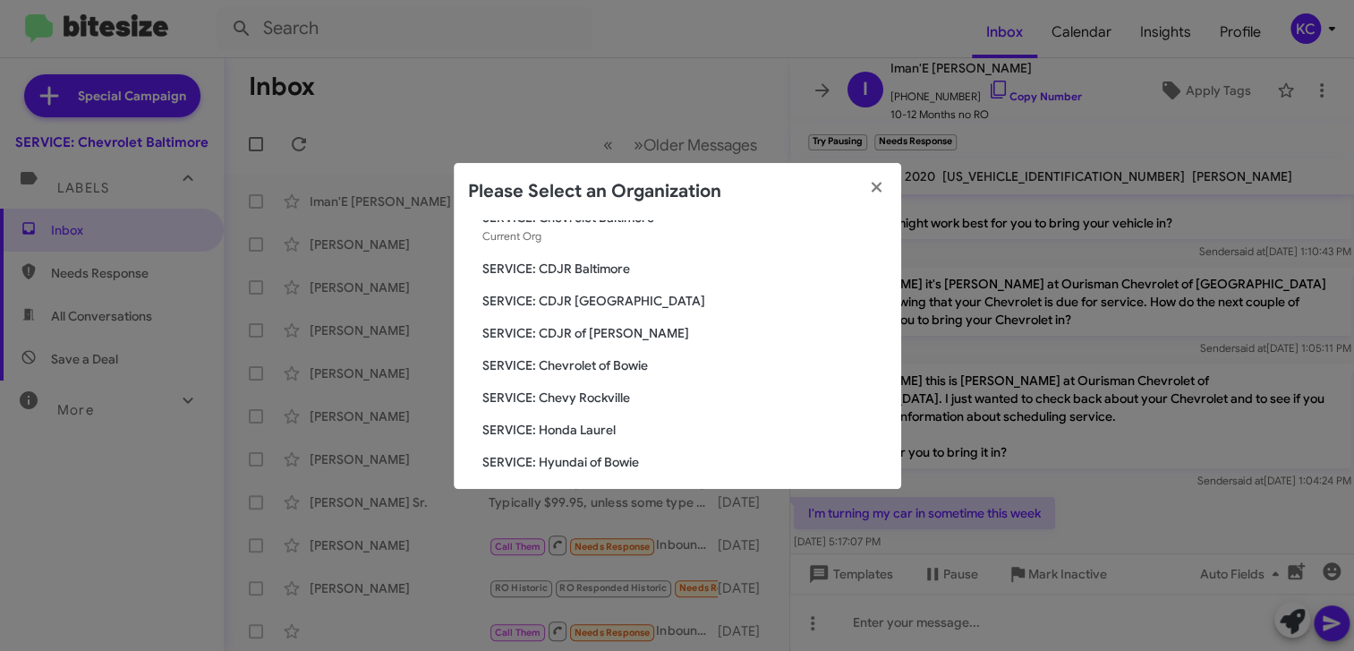
scroll to position [89, 0]
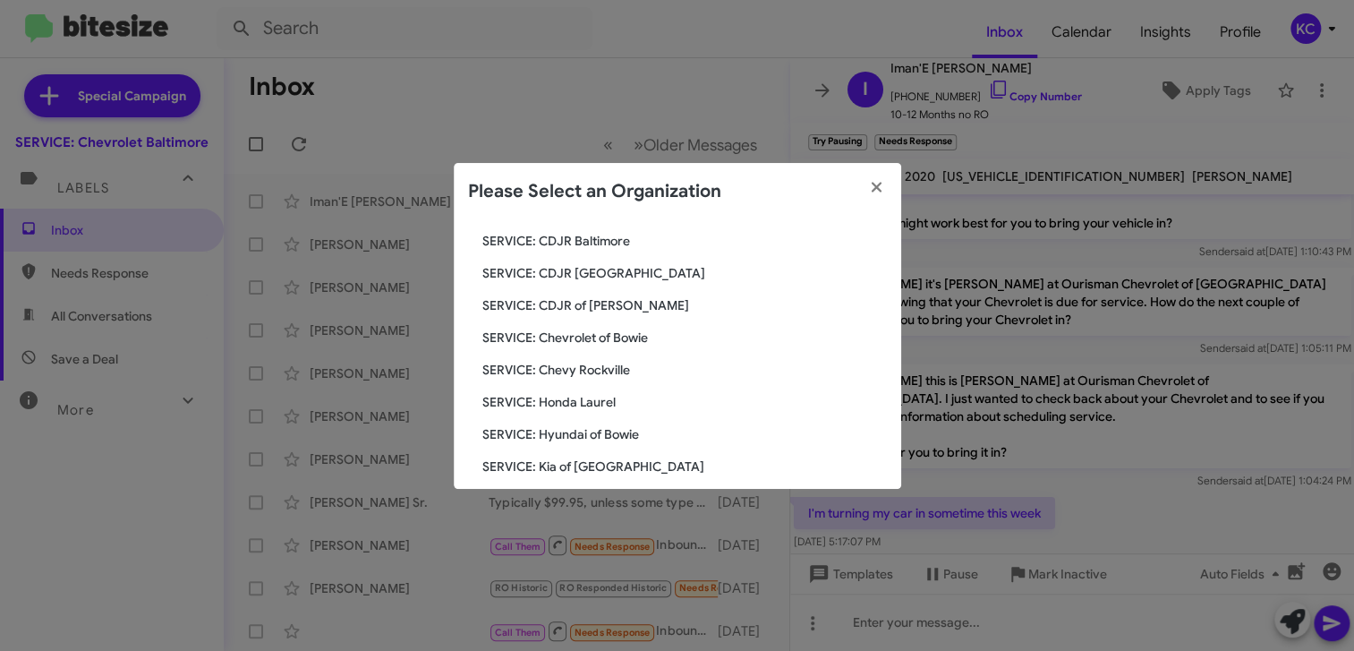
click at [1141, 286] on modal-container "Please Select an Organization Search SERVICE: Chevrolet Baltimore Current Org S…" at bounding box center [677, 325] width 1354 height 651
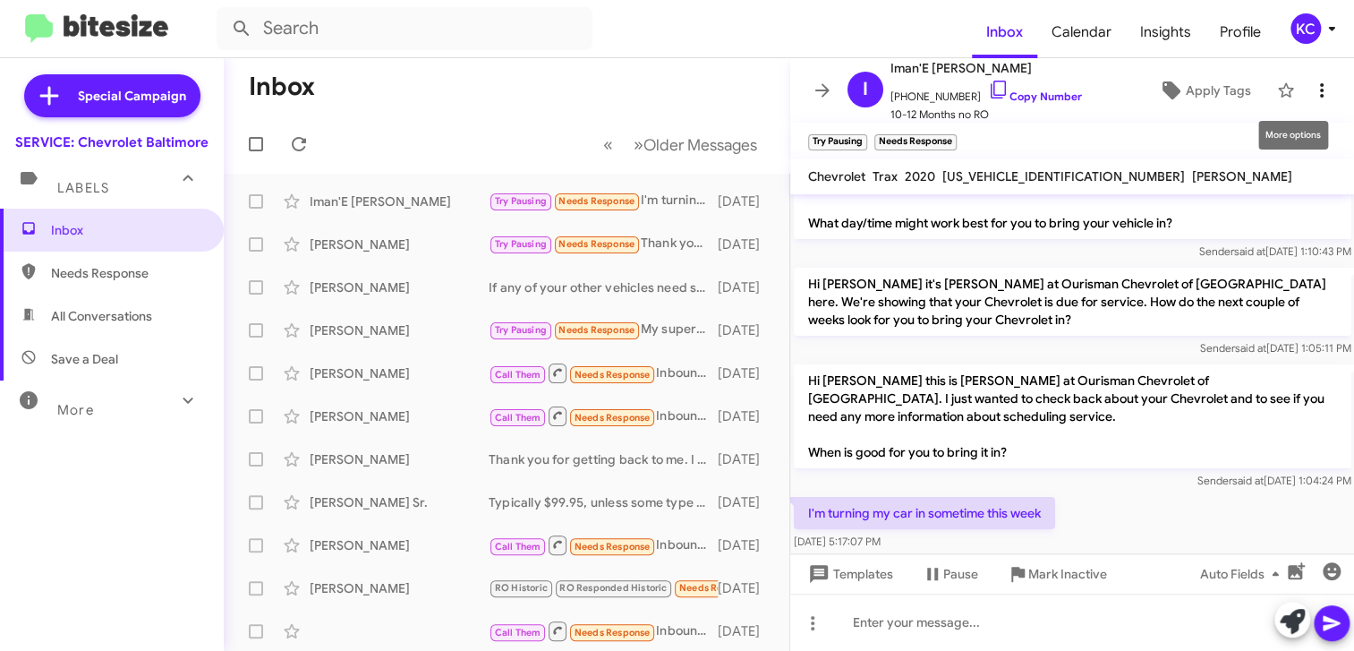
click at [1311, 95] on icon at bounding box center [1321, 90] width 21 height 21
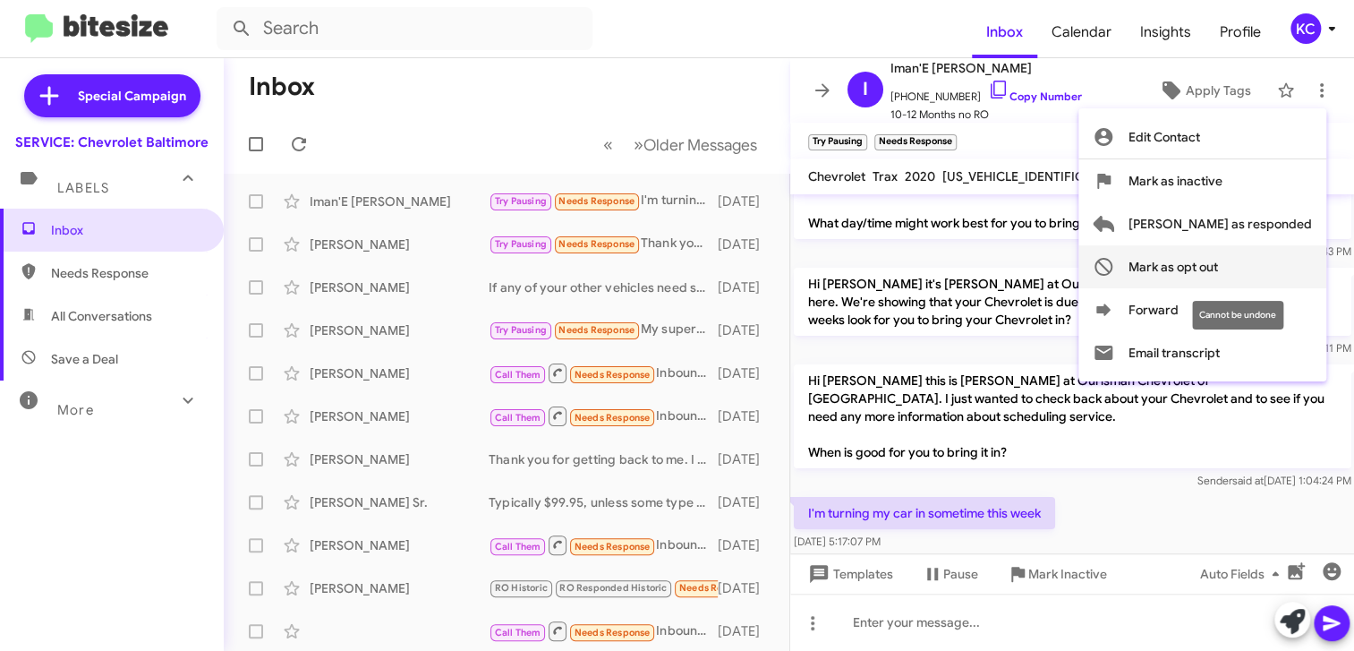
click at [1218, 259] on span "Mark as opt out" at bounding box center [1172, 266] width 89 height 43
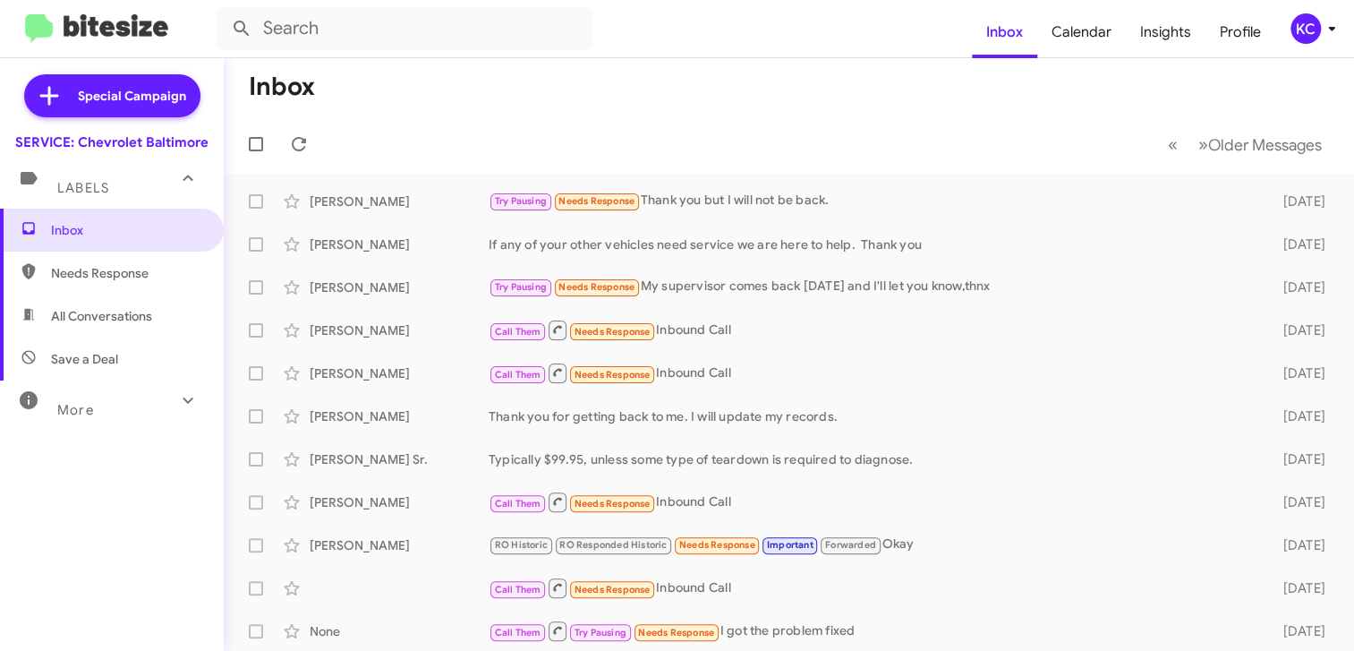
click at [173, 310] on span "All Conversations" at bounding box center [112, 315] width 224 height 43
type input "in:all-conversations"
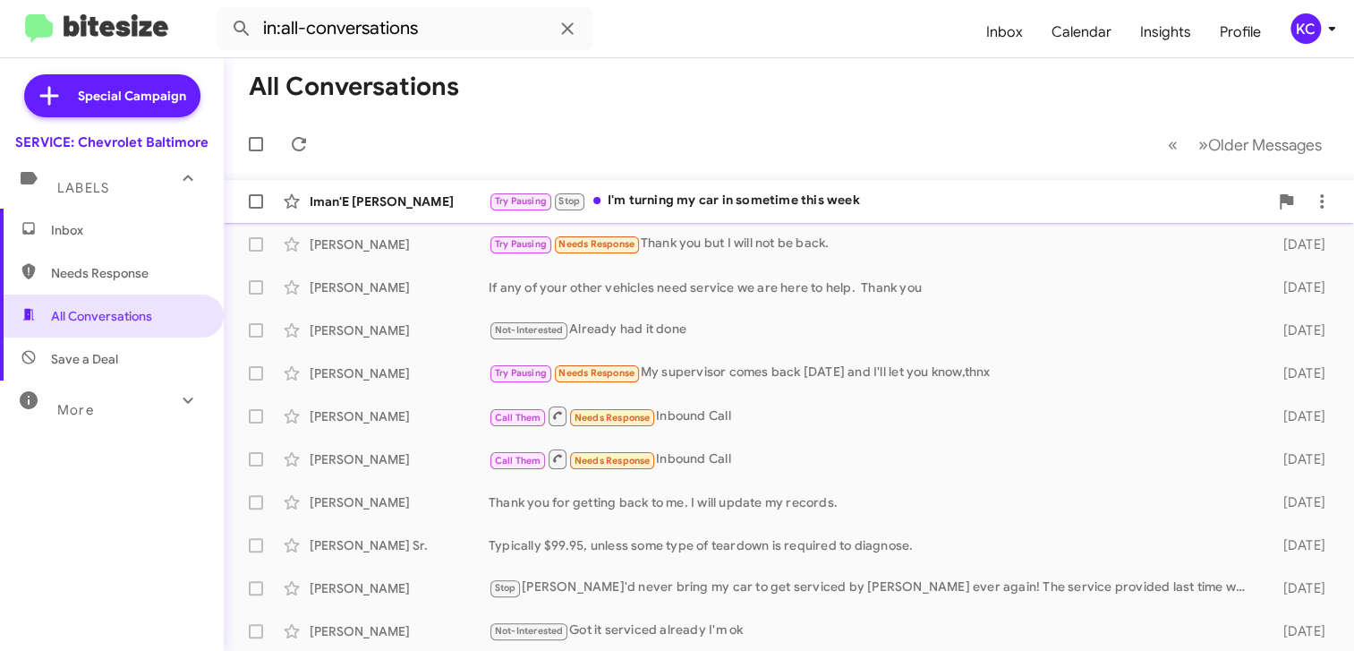
click at [1131, 197] on div "Try Pausing Stop I'm turning my car in sometime this week" at bounding box center [878, 201] width 779 height 21
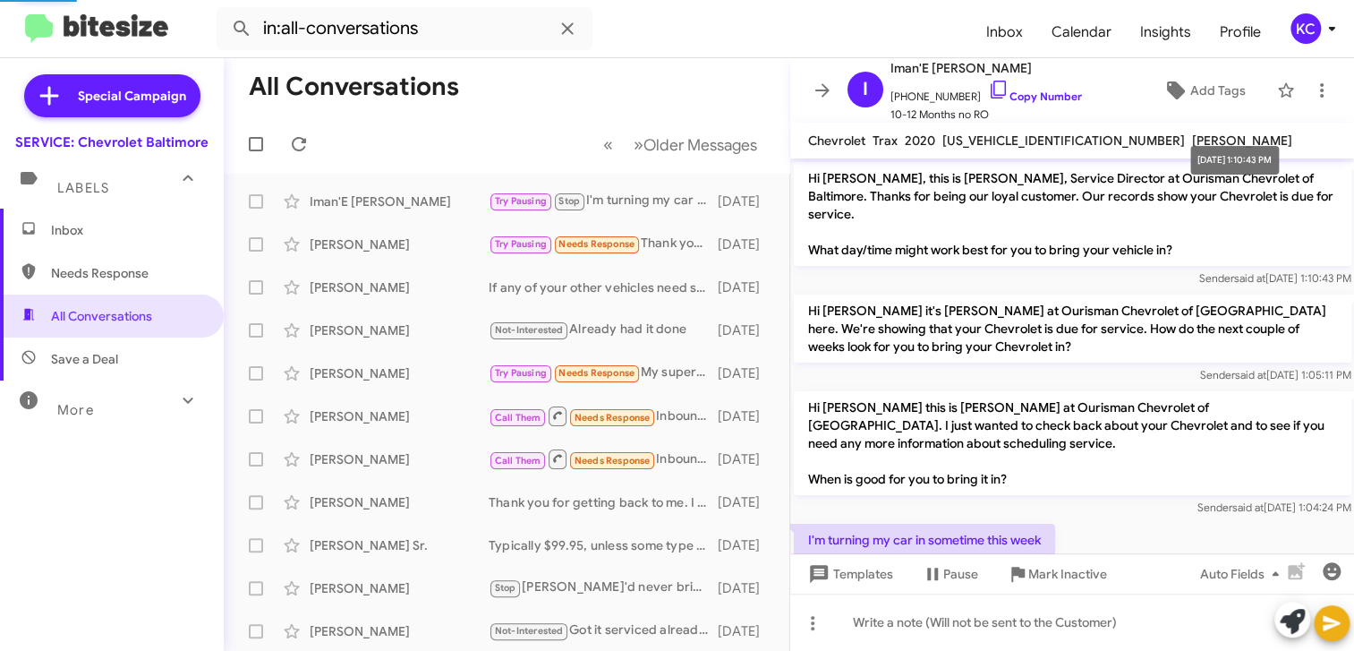
scroll to position [66, 0]
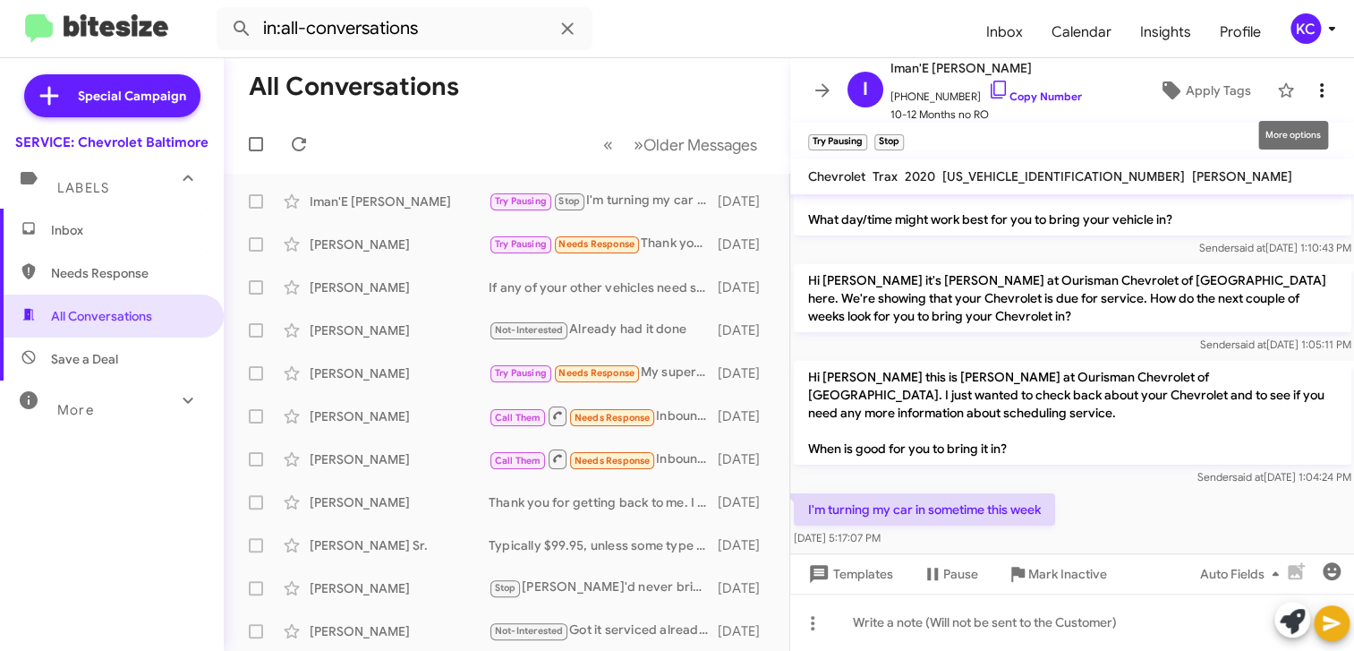
click at [1311, 91] on icon at bounding box center [1321, 90] width 21 height 21
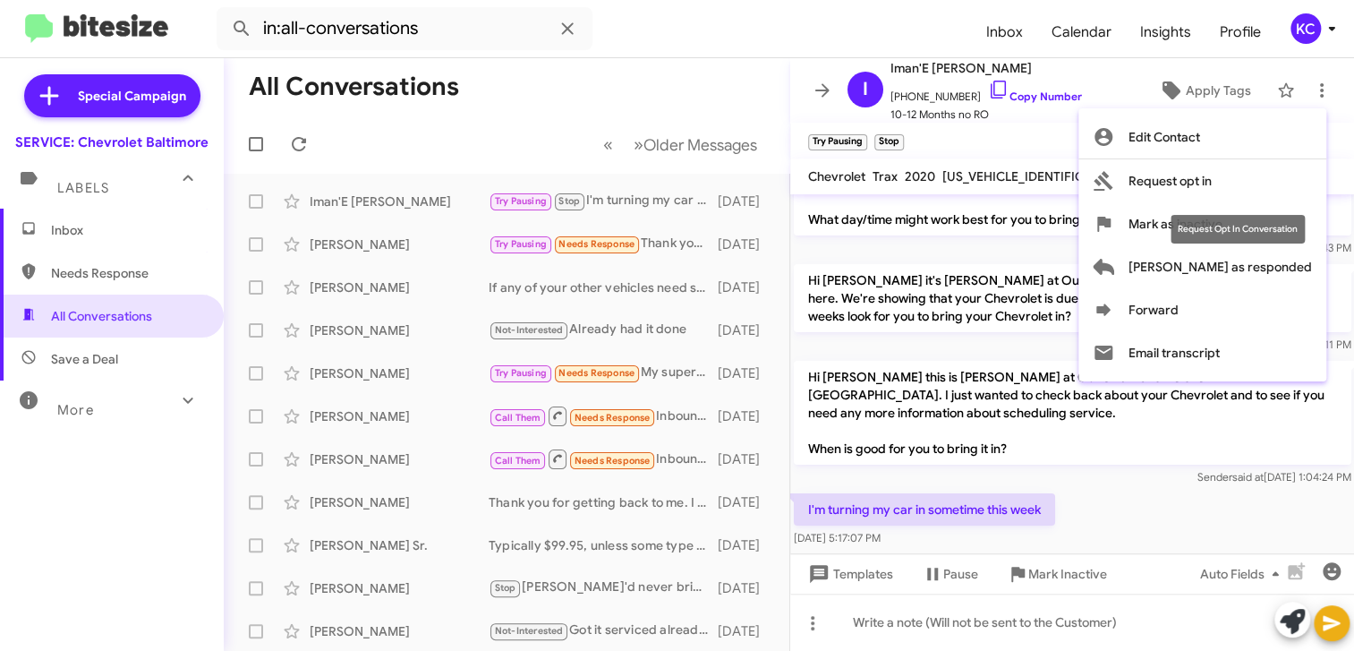
click at [1275, 218] on div "Request Opt In Conversation" at bounding box center [1237, 229] width 134 height 29
click at [1208, 226] on span "Mark as inactive" at bounding box center [1175, 223] width 94 height 43
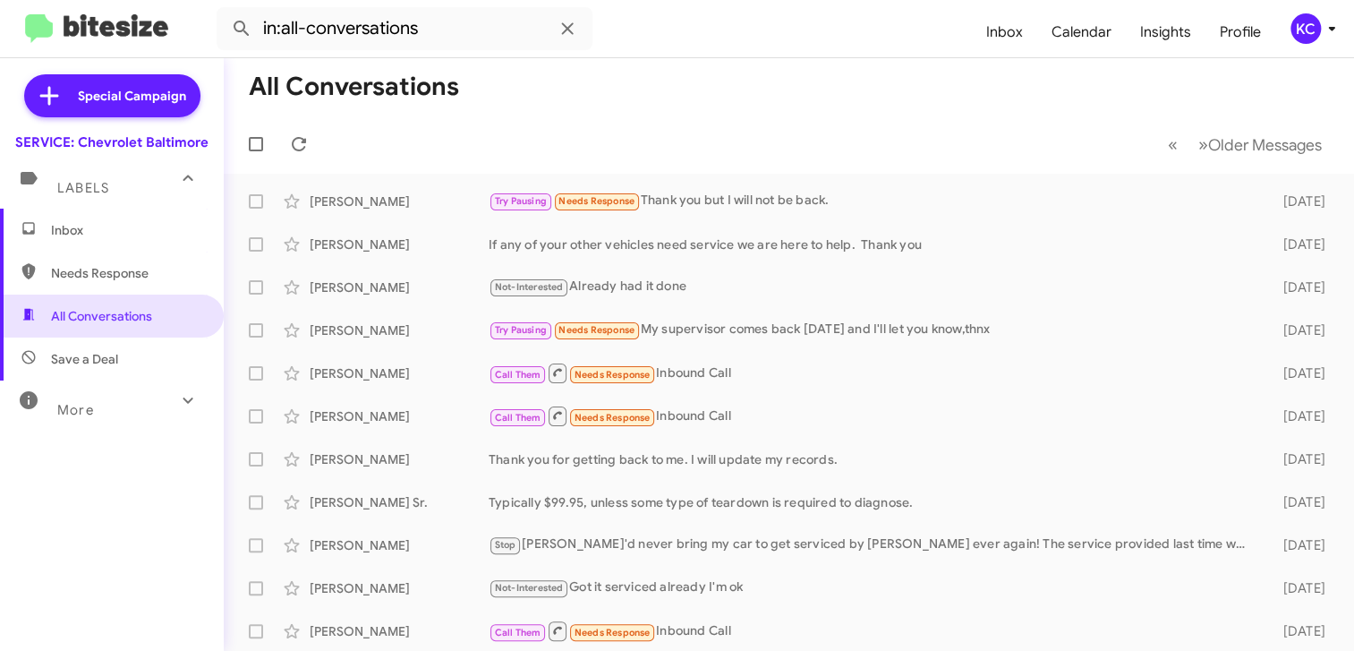
click at [1295, 31] on div "KC" at bounding box center [1305, 28] width 30 height 30
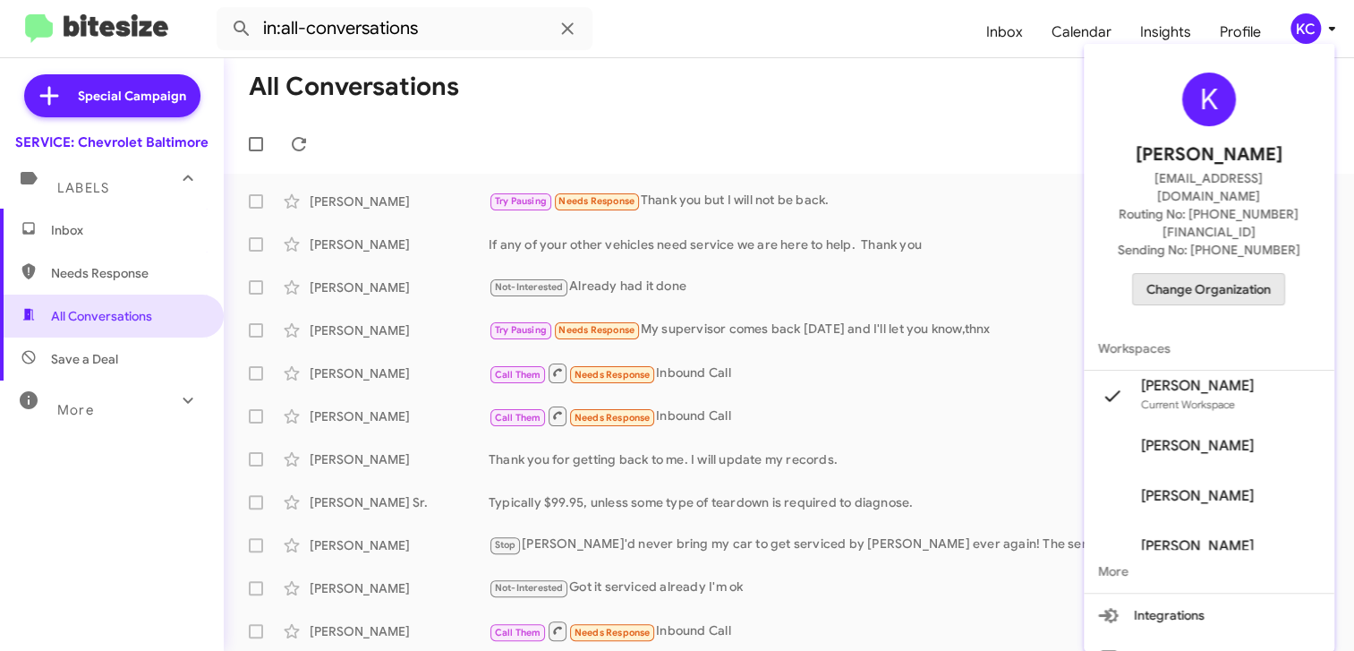
click at [1183, 274] on span "Change Organization" at bounding box center [1208, 289] width 124 height 30
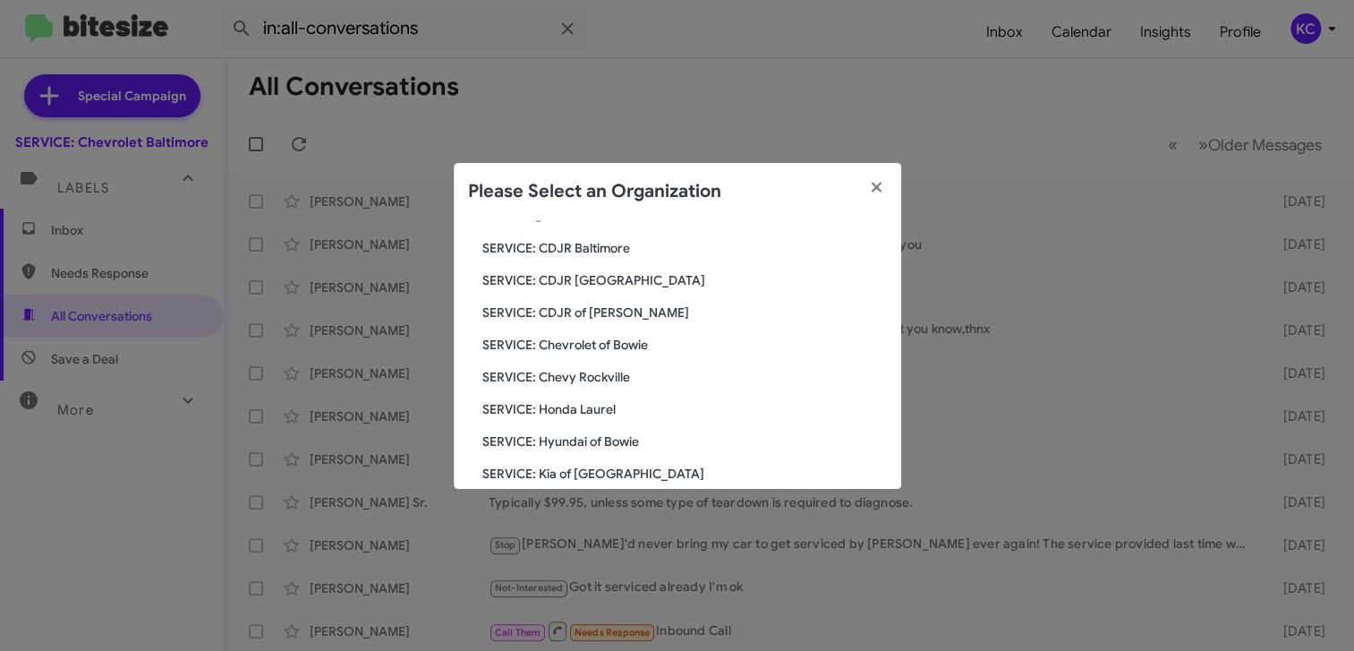
scroll to position [179, 0]
click at [616, 346] on span "SERVICE: Hyundai of Bowie" at bounding box center [684, 345] width 404 height 18
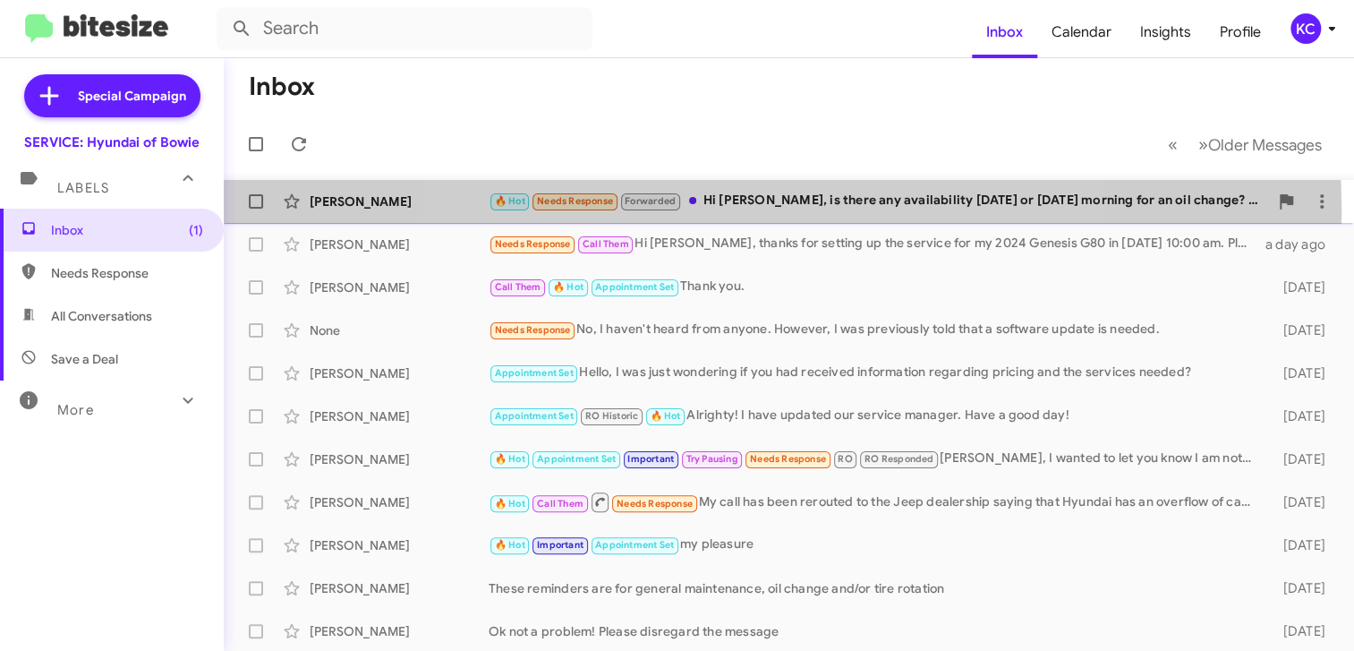
click at [768, 211] on div "[PERSON_NAME] 🔥 Hot Needs Response Forwarded Hi [PERSON_NAME], is there any ava…" at bounding box center [789, 201] width 1102 height 36
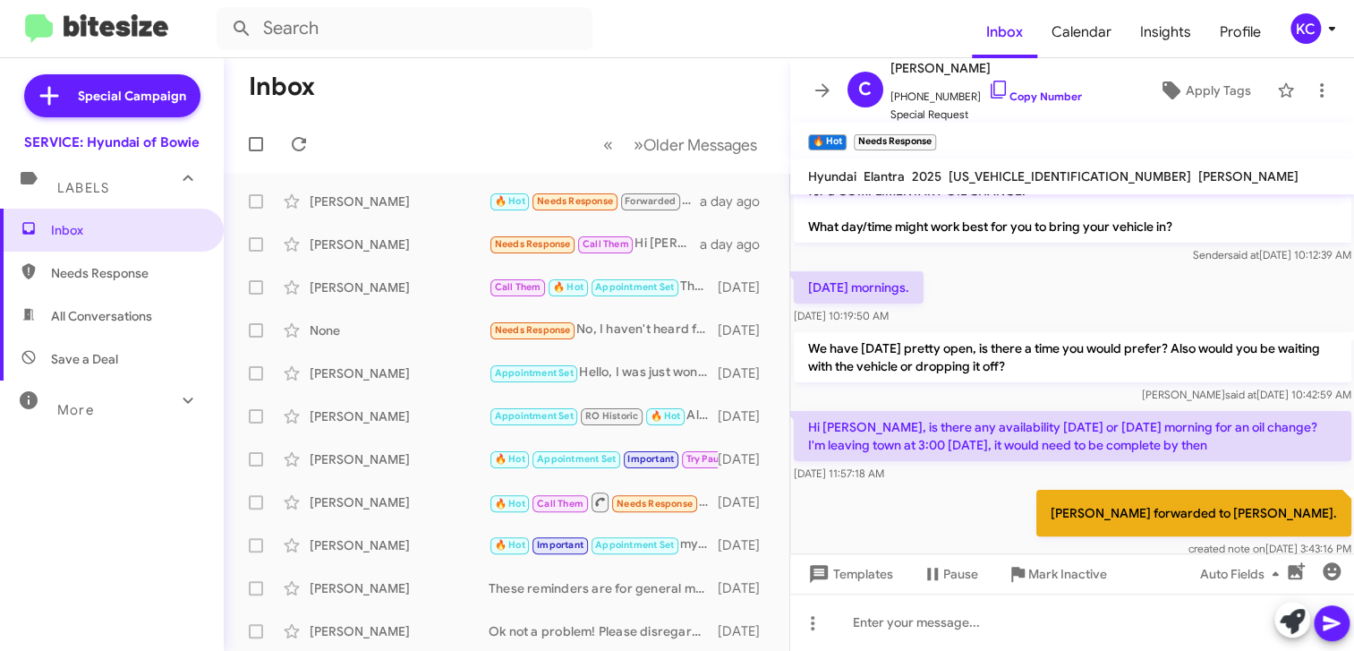
scroll to position [125, 0]
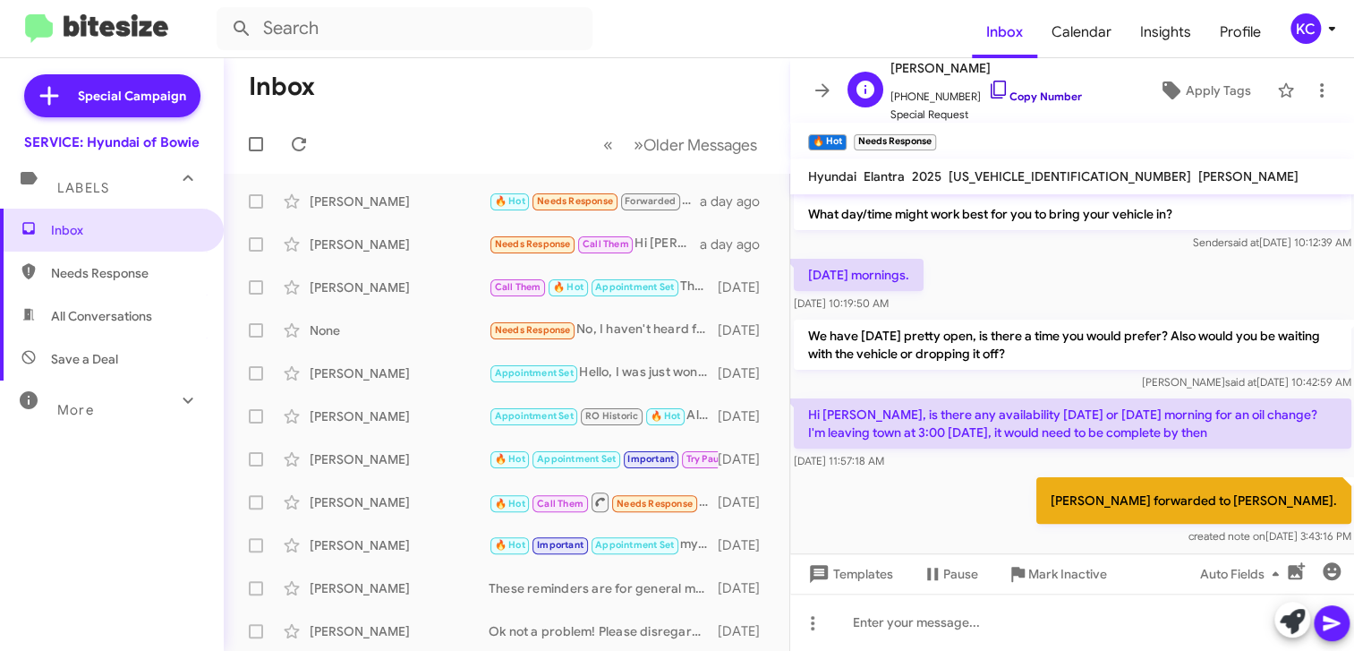
click at [988, 91] on icon at bounding box center [998, 89] width 21 height 21
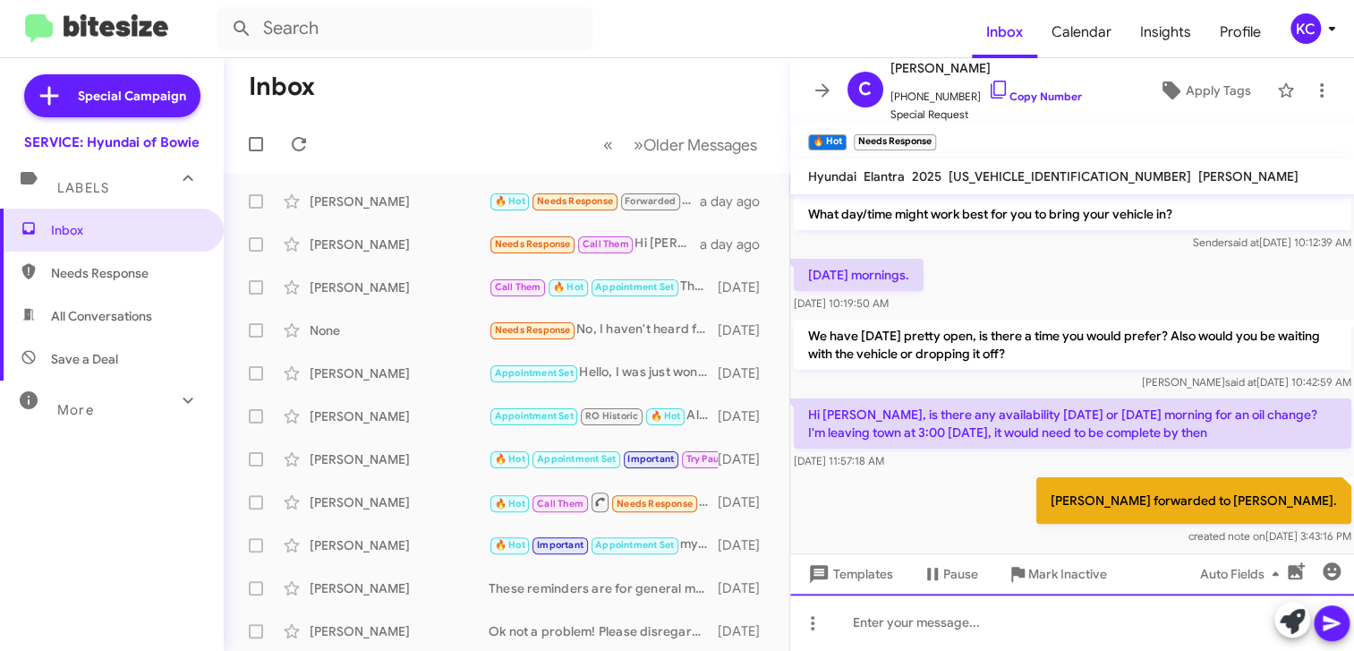
click at [1119, 610] on div at bounding box center [1072, 621] width 565 height 57
click at [980, 631] on div at bounding box center [1072, 621] width 565 height 57
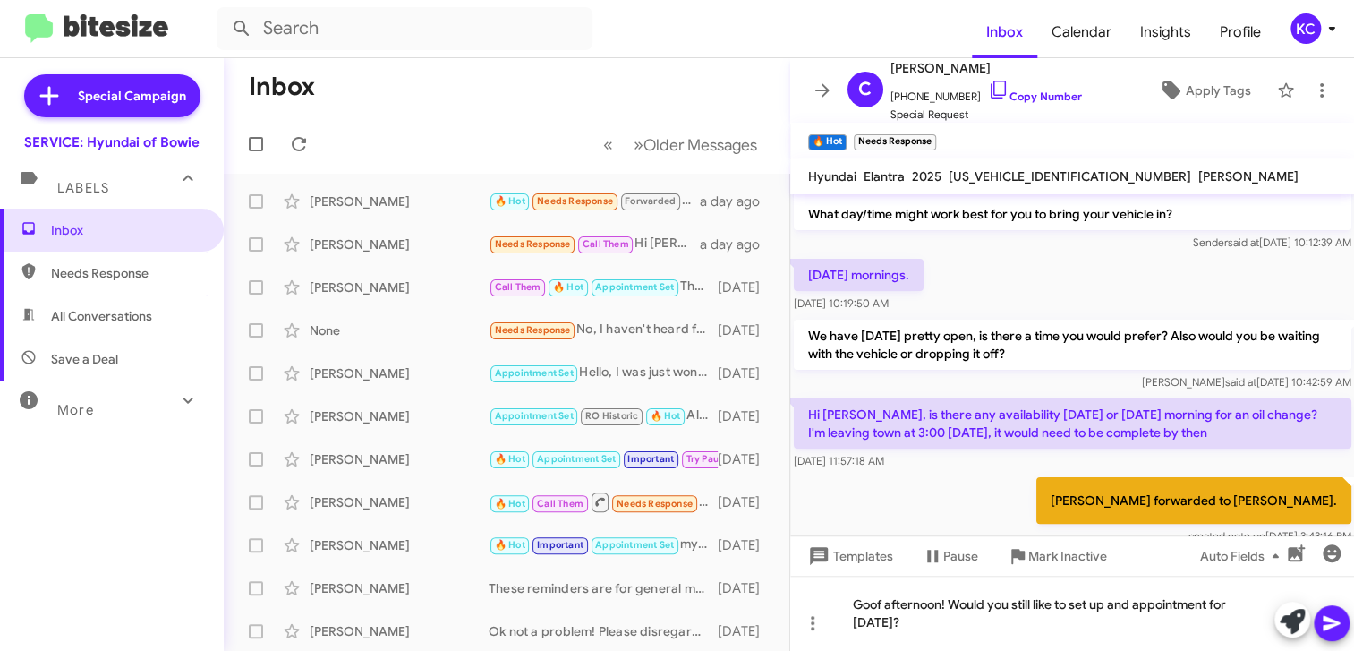
click at [1345, 625] on button at bounding box center [1332, 623] width 36 height 36
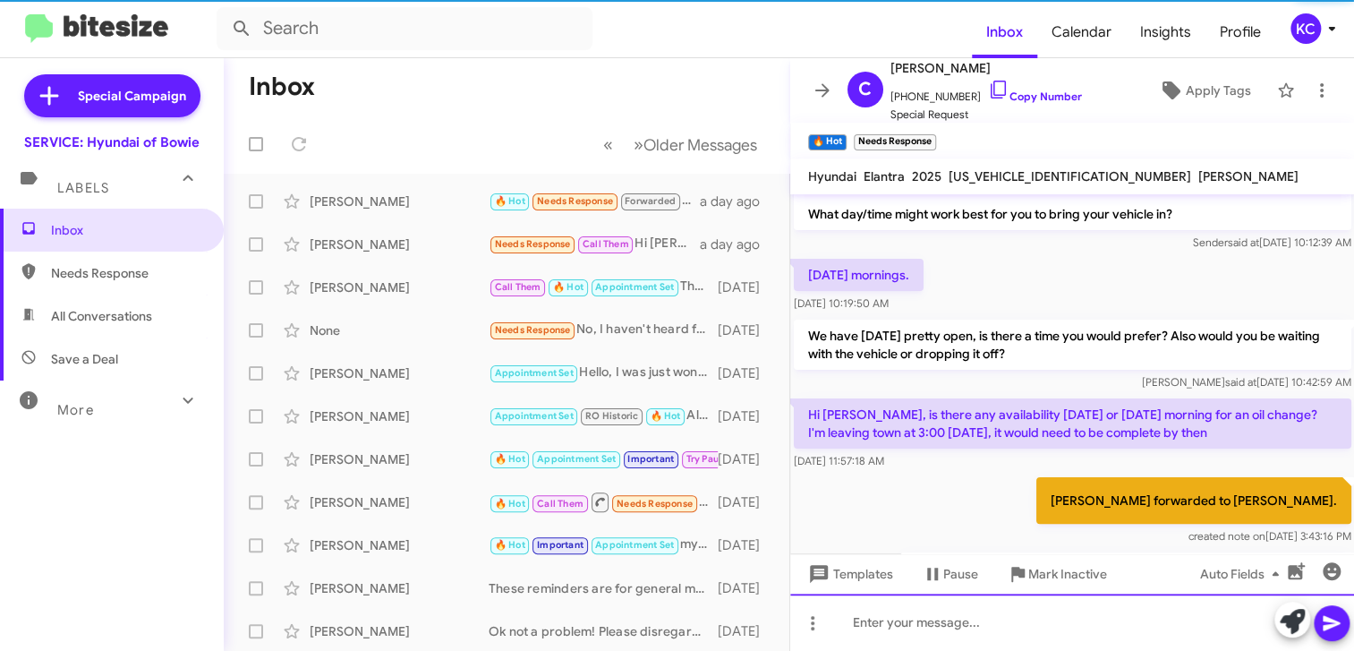
scroll to position [0, 0]
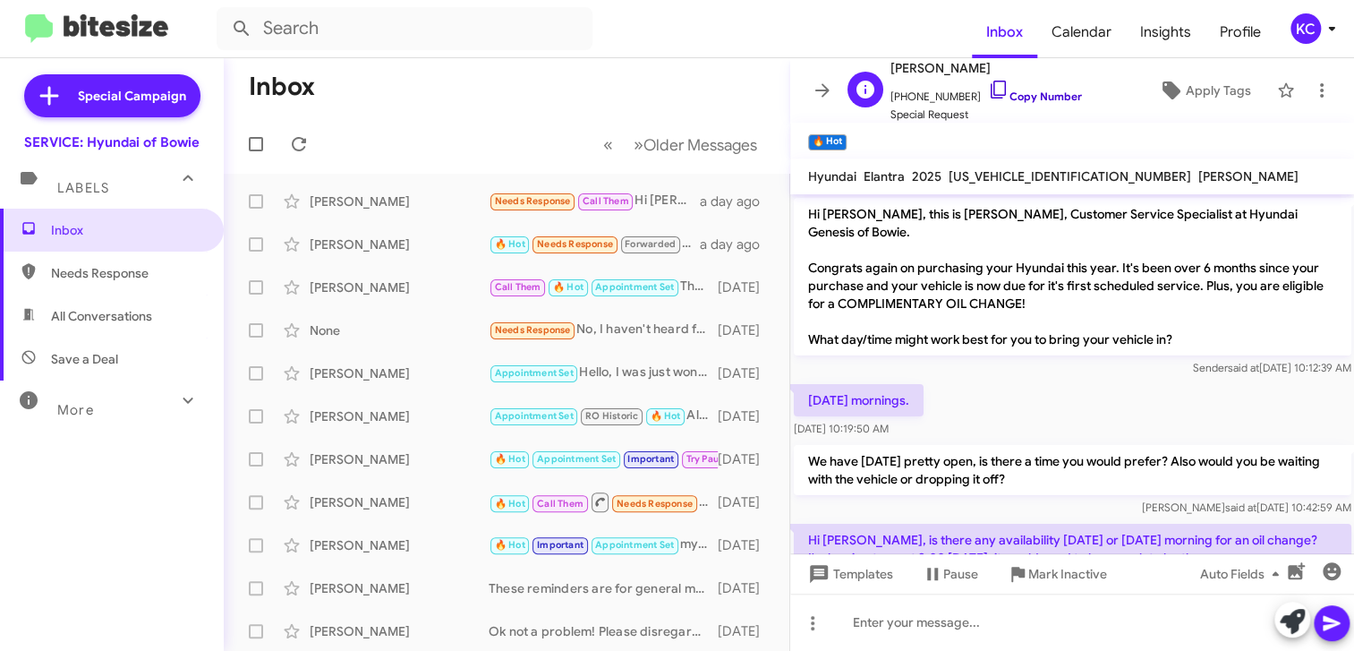
click at [988, 82] on icon at bounding box center [998, 89] width 21 height 21
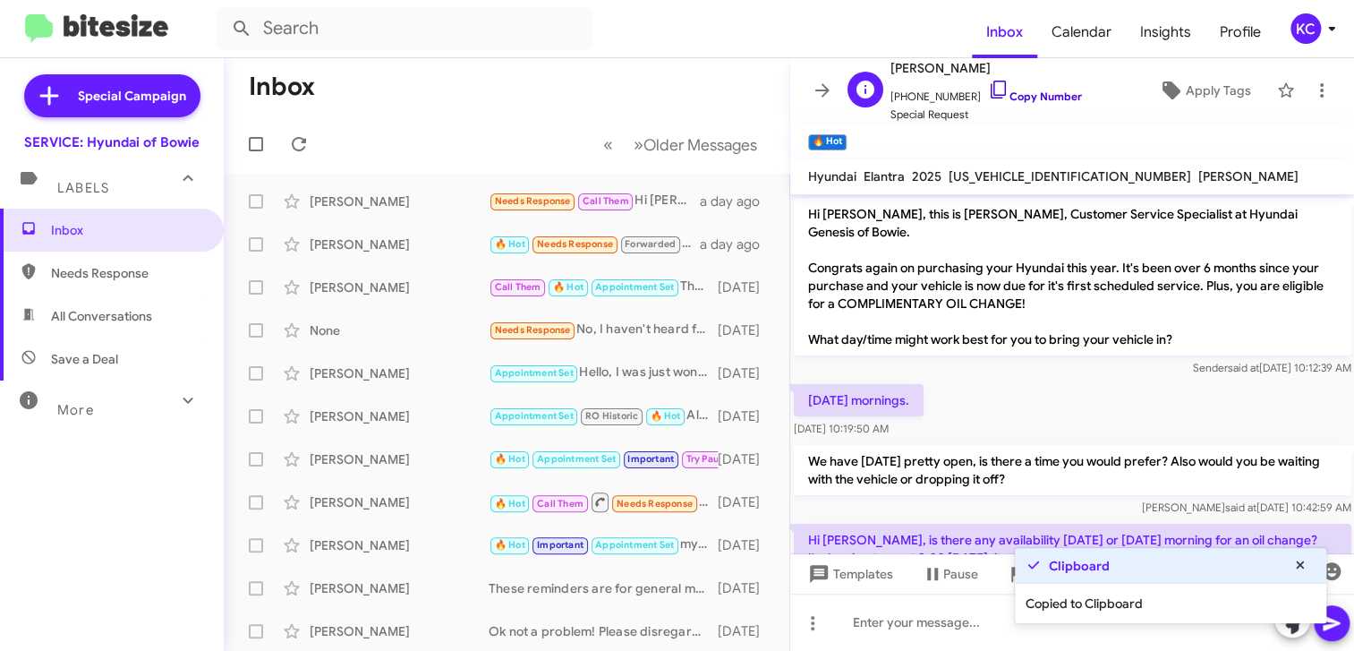
click at [988, 88] on icon at bounding box center [998, 89] width 21 height 21
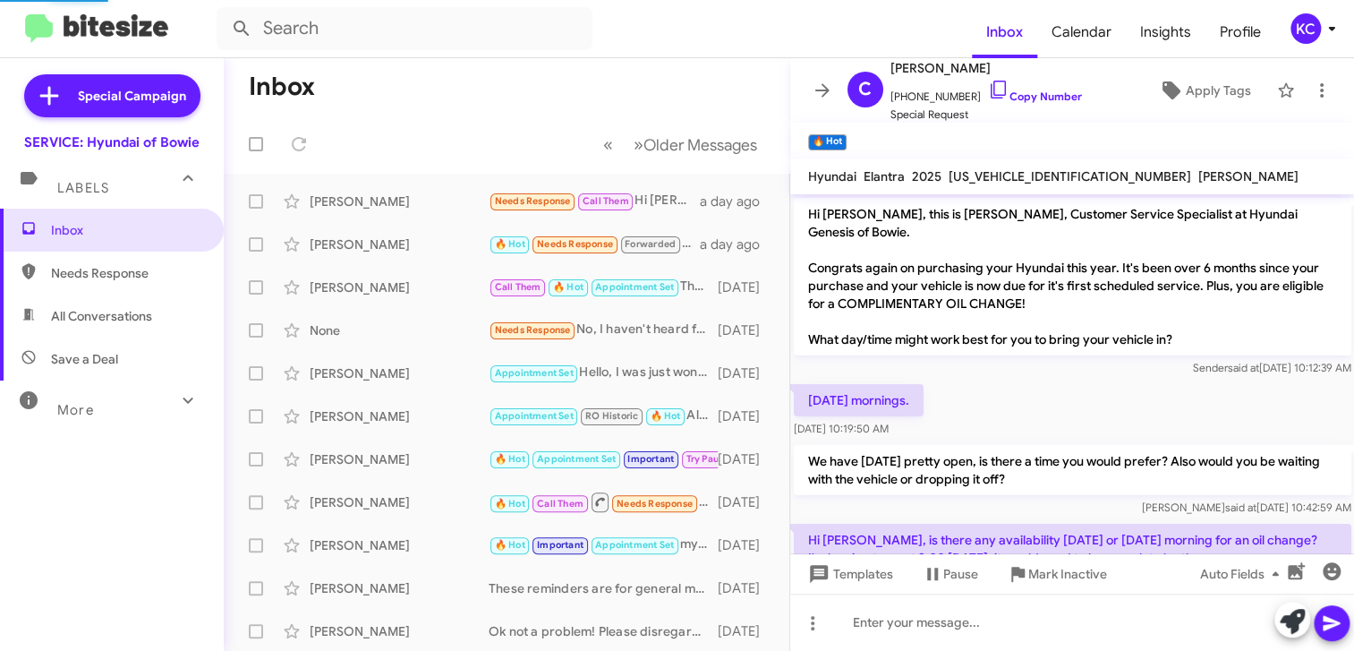
scroll to position [255, 0]
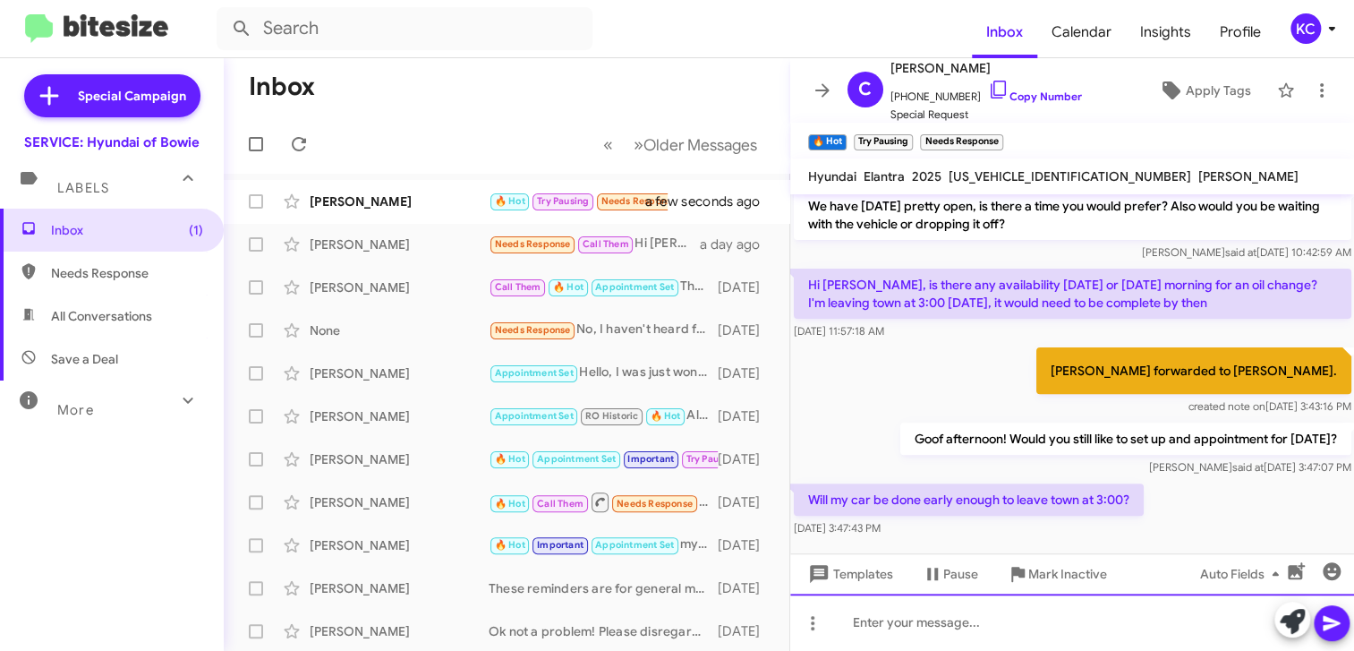
click at [1090, 636] on div at bounding box center [1072, 621] width 565 height 57
click at [1080, 617] on div at bounding box center [1072, 621] width 565 height 57
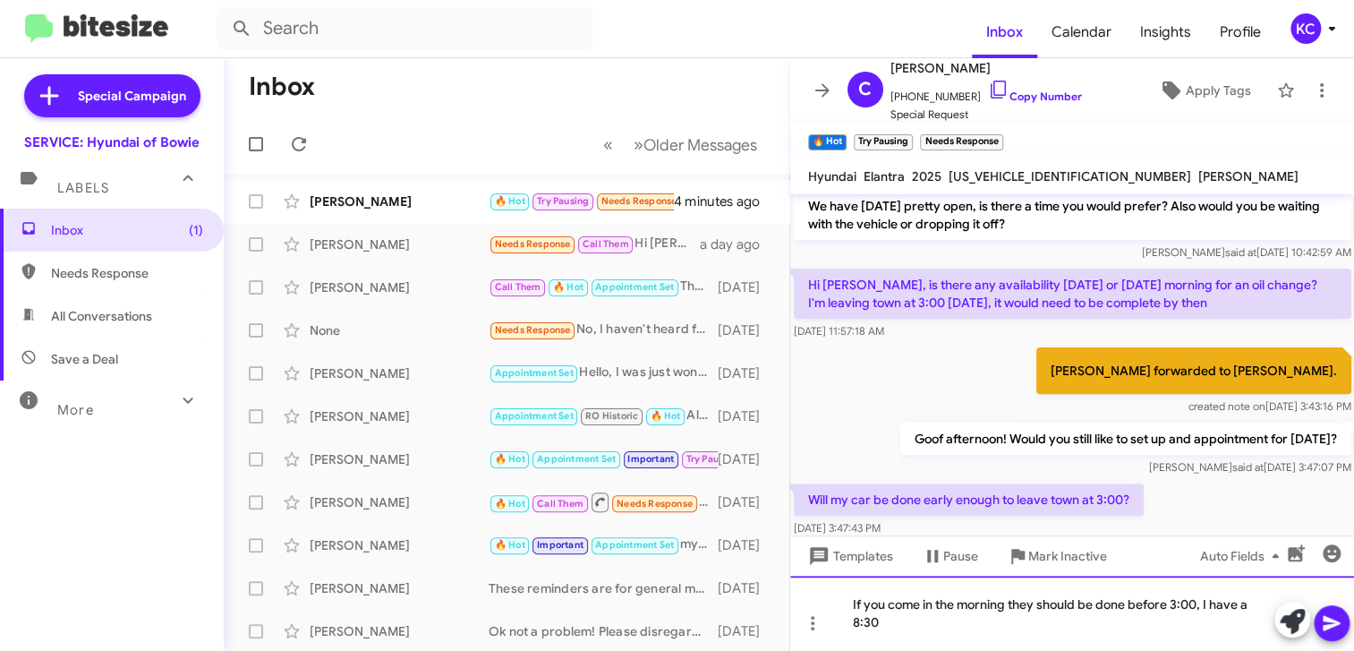
click at [1121, 628] on div "If you come in the morning they should be done before 3:00, I have a 8:30" at bounding box center [1072, 612] width 565 height 75
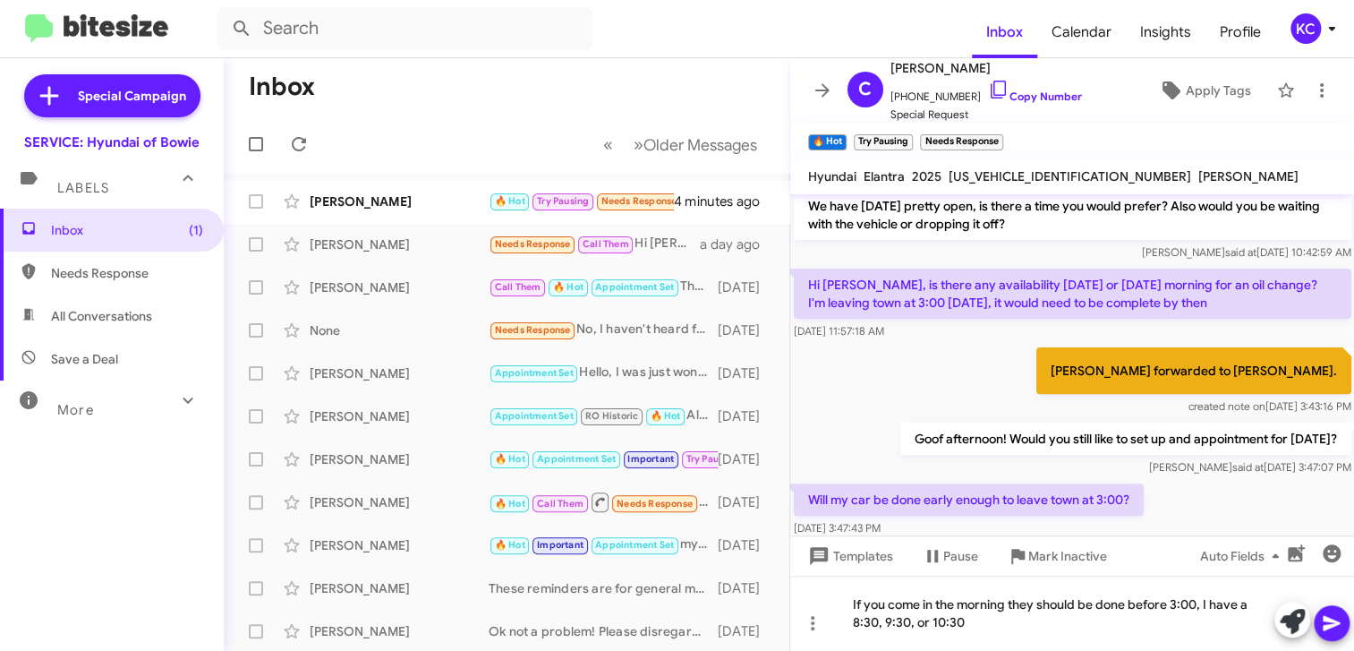
click at [1330, 615] on icon at bounding box center [1331, 622] width 21 height 21
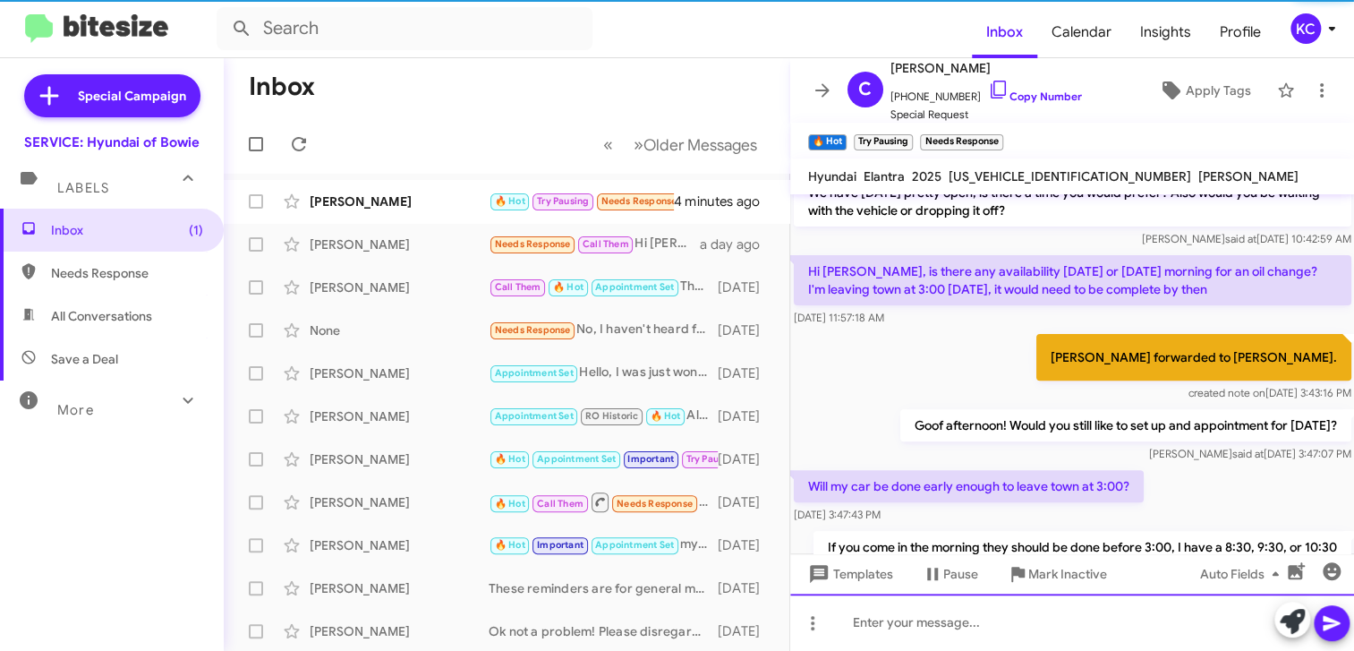
scroll to position [321, 0]
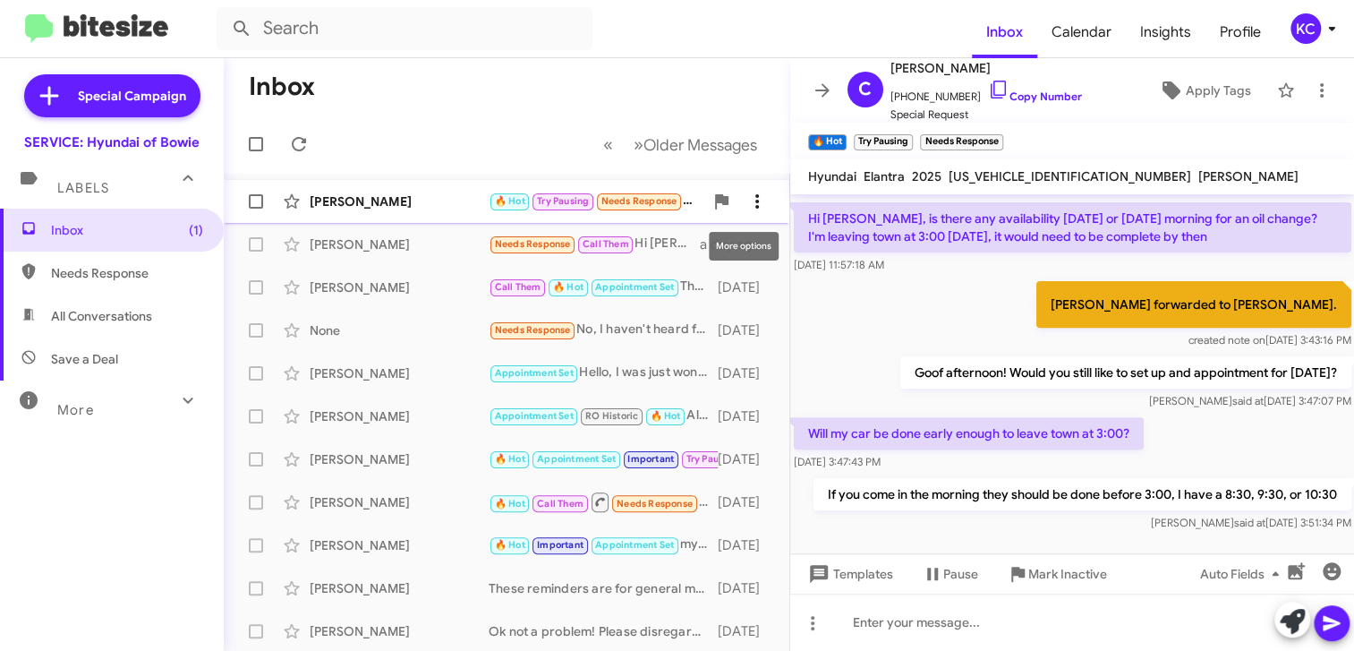
click at [746, 203] on icon at bounding box center [756, 201] width 21 height 21
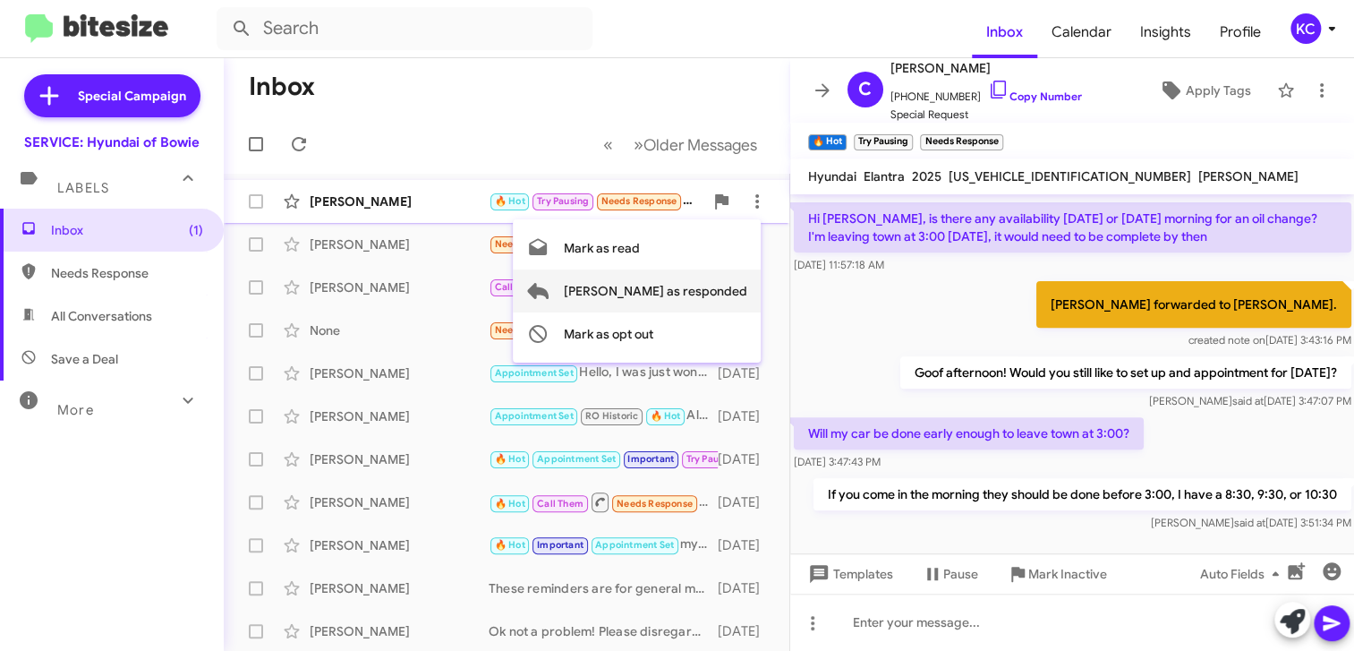
click at [728, 286] on span "Mark as responded" at bounding box center [654, 290] width 183 height 43
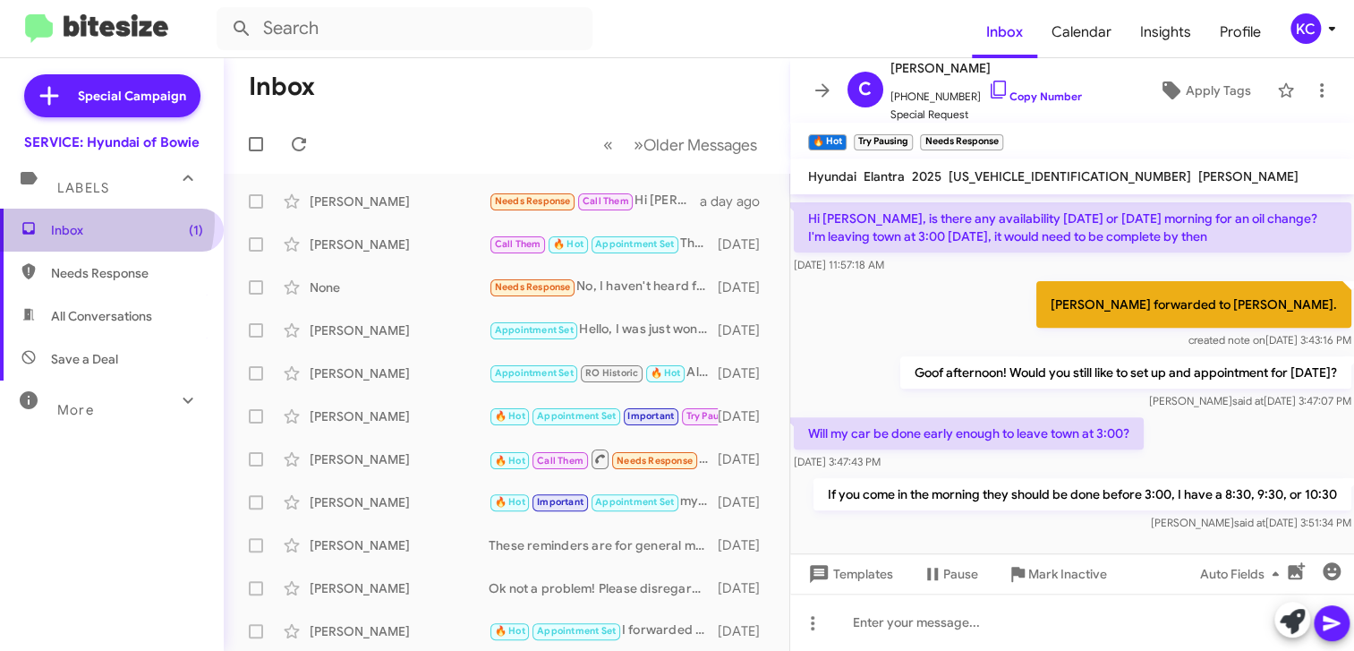
click at [96, 221] on span "Inbox (1)" at bounding box center [127, 230] width 152 height 18
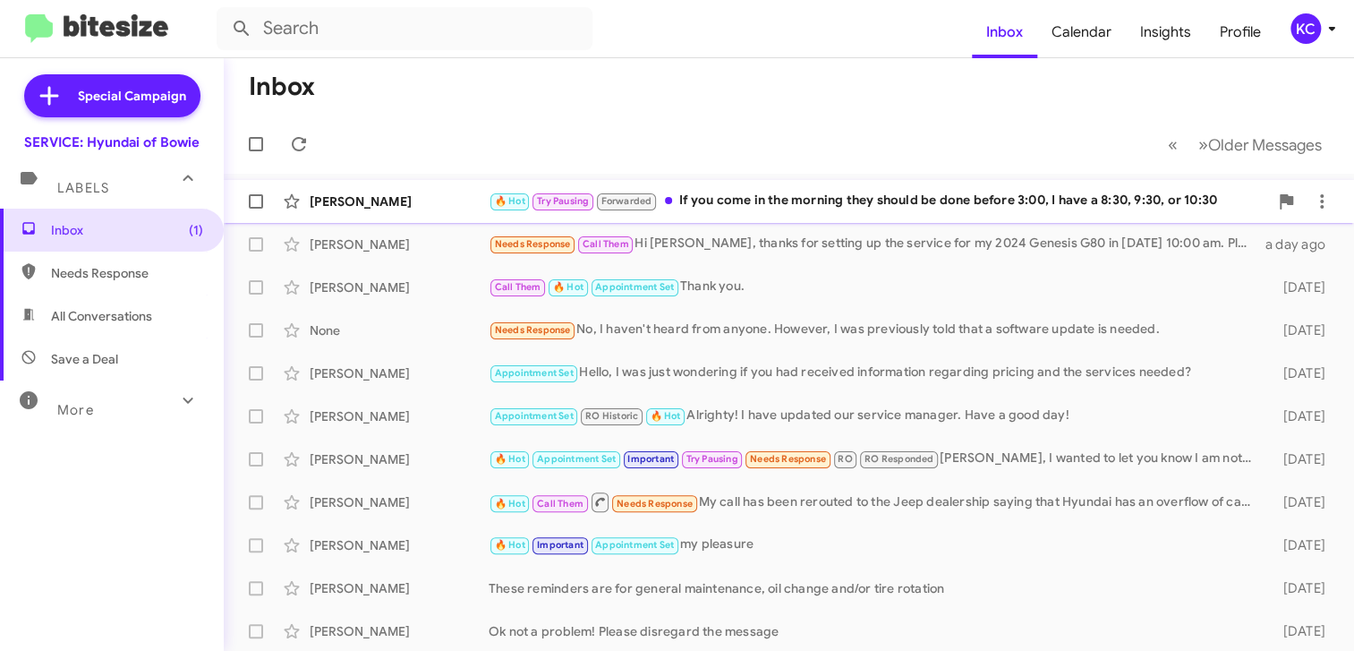
click at [814, 186] on div "Caleb Cooke 🔥 Hot Try Pausing Forwarded If you come in the morning they should …" at bounding box center [789, 201] width 1102 height 36
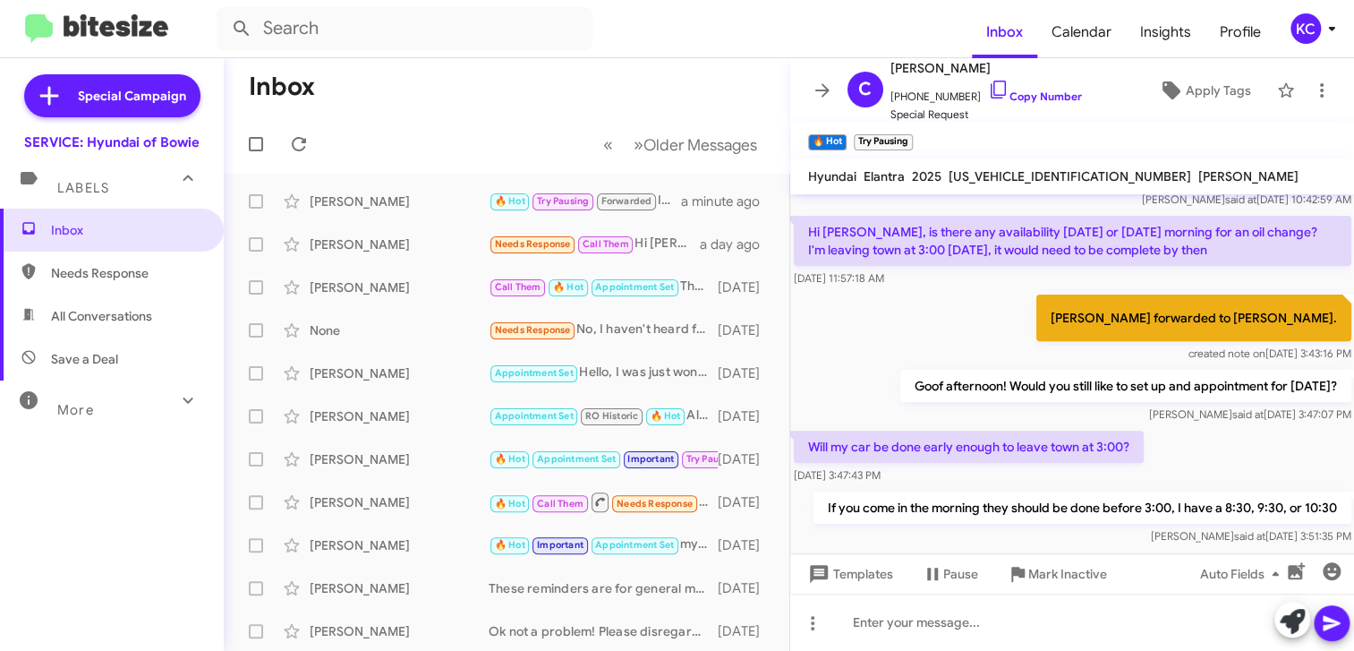
scroll to position [321, 0]
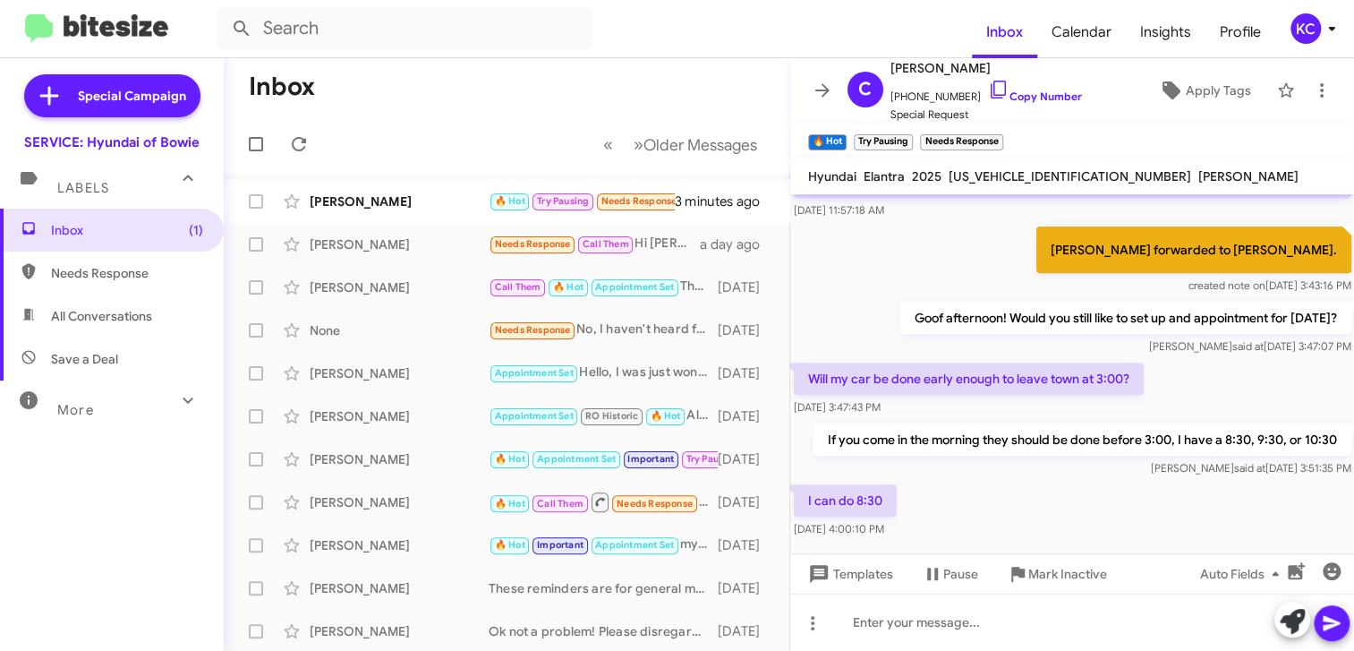
scroll to position [387, 0]
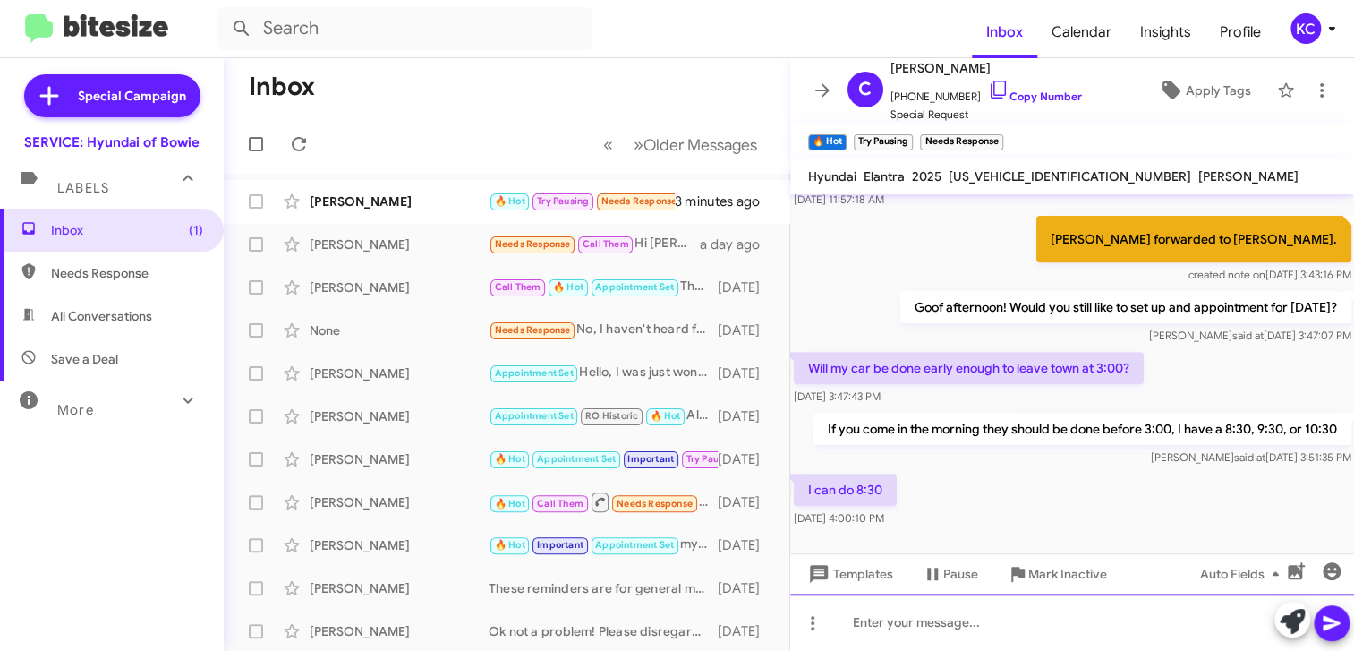
click at [913, 628] on div at bounding box center [1072, 621] width 565 height 57
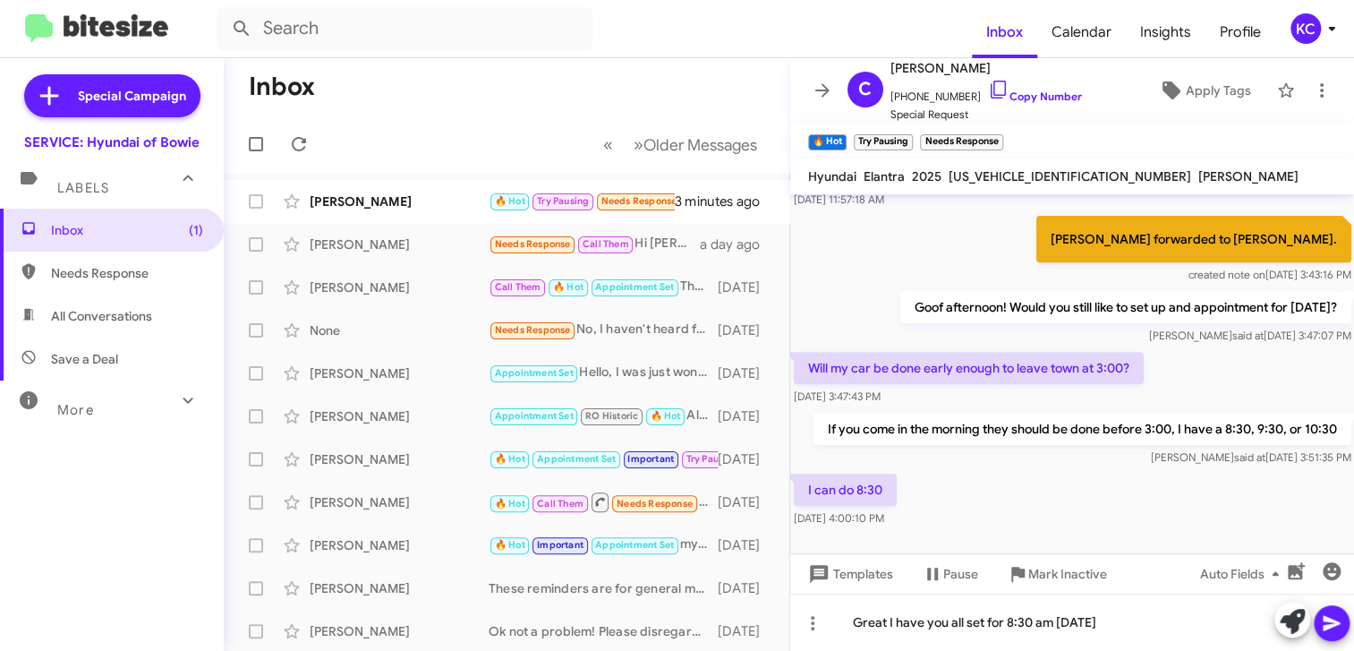
click at [1333, 614] on icon at bounding box center [1331, 622] width 21 height 21
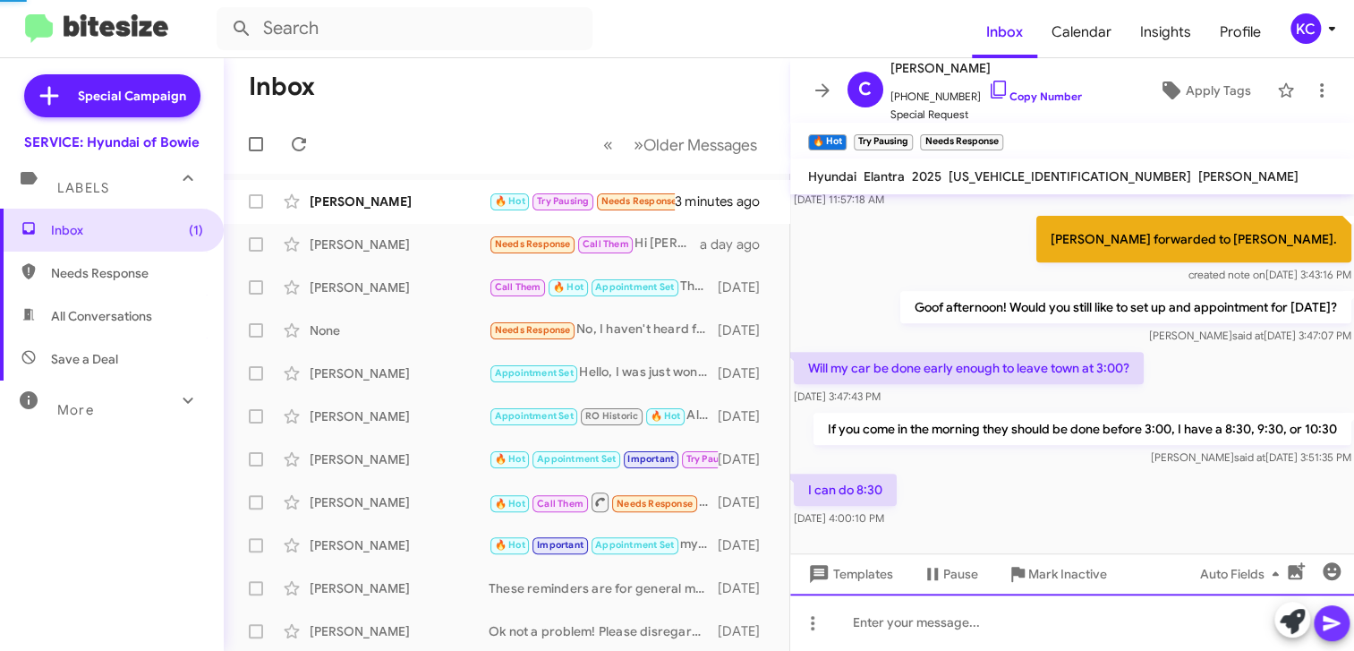
scroll to position [0, 0]
